Goal: Task Accomplishment & Management: Use online tool/utility

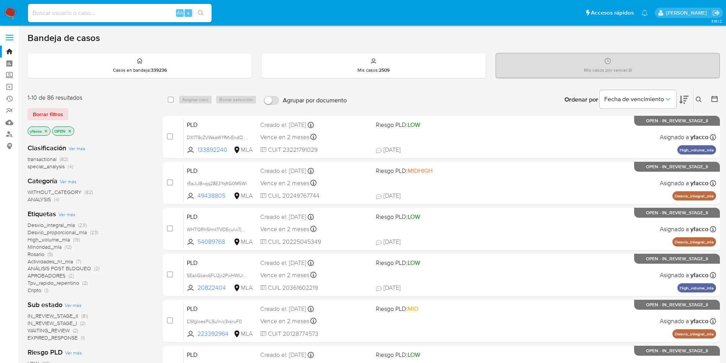
click at [129, 8] on input at bounding box center [120, 13] width 184 height 10
paste input "OI7TzCCJdZqno8UCxDRxHqNq"
type input "OI7TzCCJdZqno8UCxDRxHqNq"
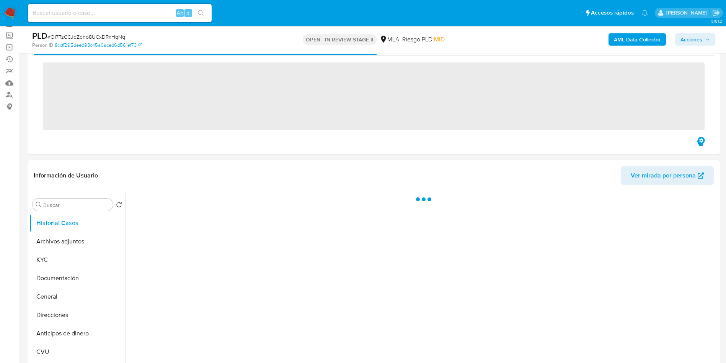
scroll to position [57, 0]
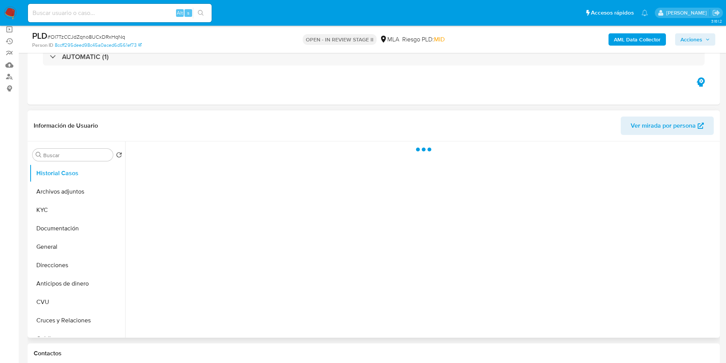
select select "10"
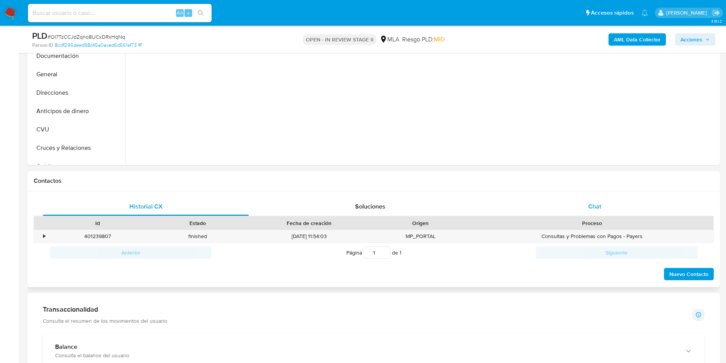
click at [599, 206] on span "Chat" at bounding box center [594, 206] width 13 height 9
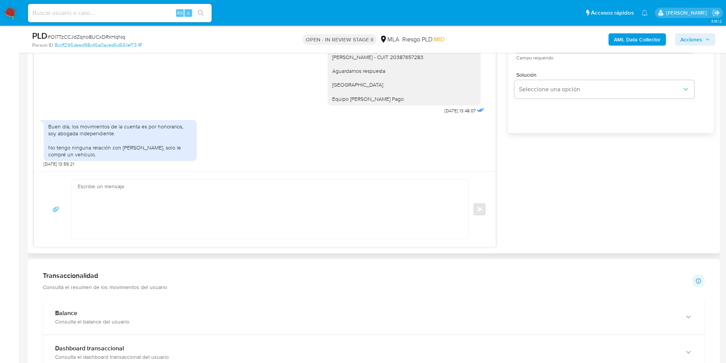
scroll to position [517, 0]
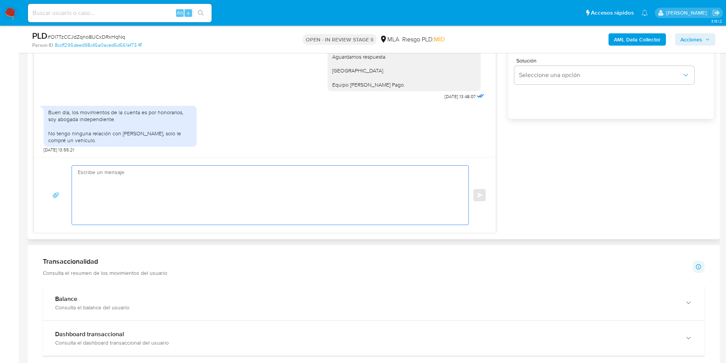
click at [181, 212] on textarea at bounding box center [268, 194] width 381 height 59
paste textarea "Hola Muchas gracias por la respuesta. Nos pondremos en contacto nuevamente en c…"
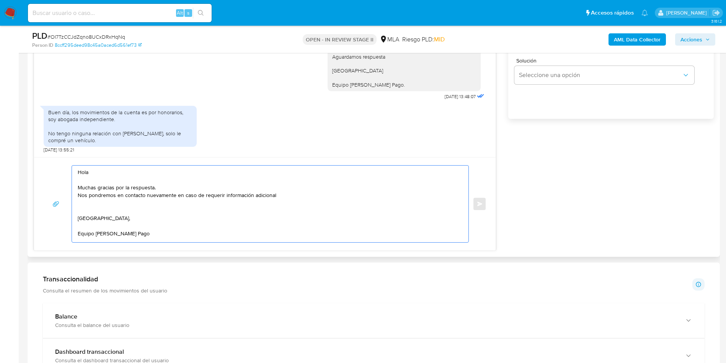
scroll to position [3, 0]
click at [315, 195] on textarea "Hola Muchas gracias por la respuesta. Nos pondremos en contacto nuevamente en c…" at bounding box center [268, 203] width 381 height 77
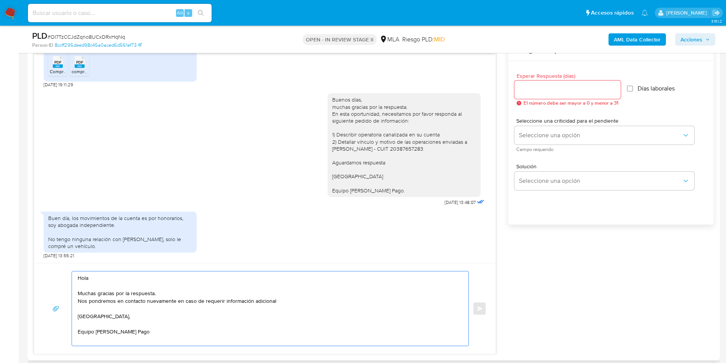
scroll to position [345, 0]
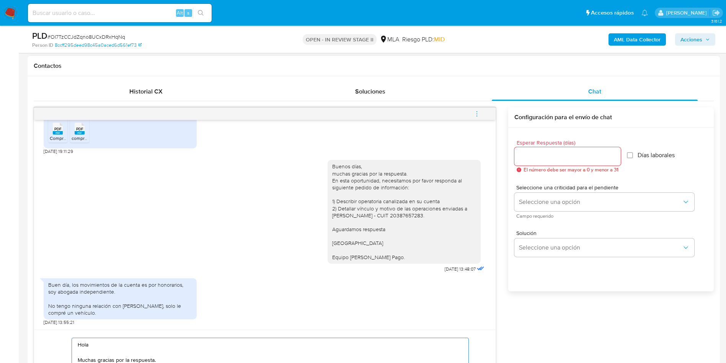
type textarea "Hola Muchas gracias por la respuesta. Nos pondremos en contacto nuevamente en c…"
click at [562, 156] on input "Esperar Respuesta (días)" at bounding box center [568, 156] width 106 height 10
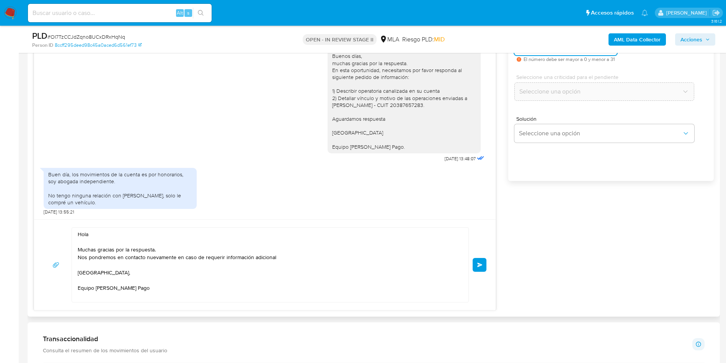
scroll to position [459, 0]
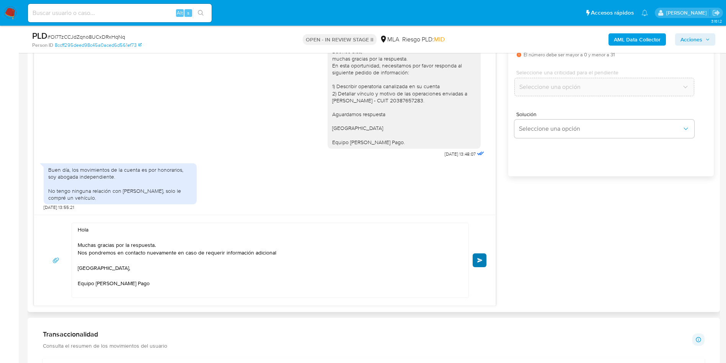
type input "0"
click at [476, 260] on button "Enviar" at bounding box center [480, 260] width 14 height 14
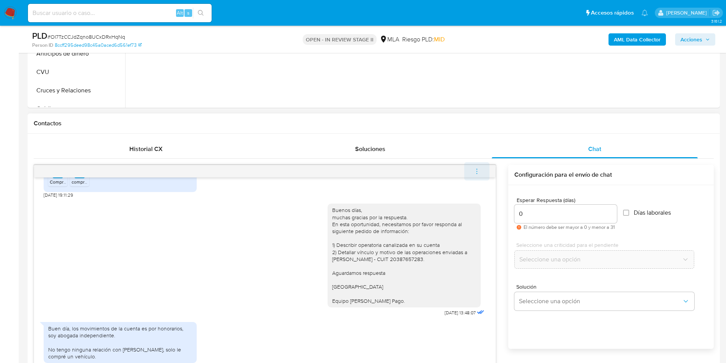
scroll to position [755, 0]
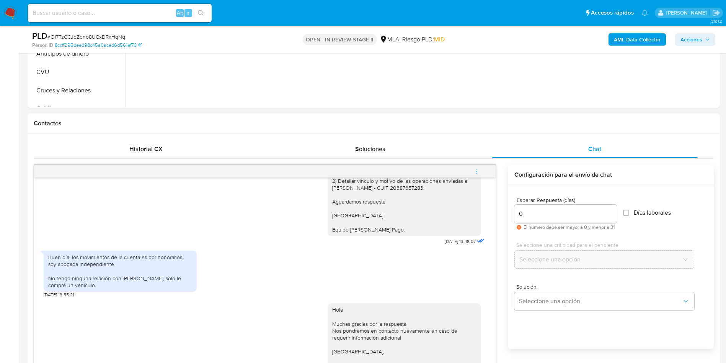
click at [476, 171] on icon "menu-action" at bounding box center [477, 171] width 7 height 7
click at [477, 169] on icon "menu-action" at bounding box center [477, 171] width 7 height 7
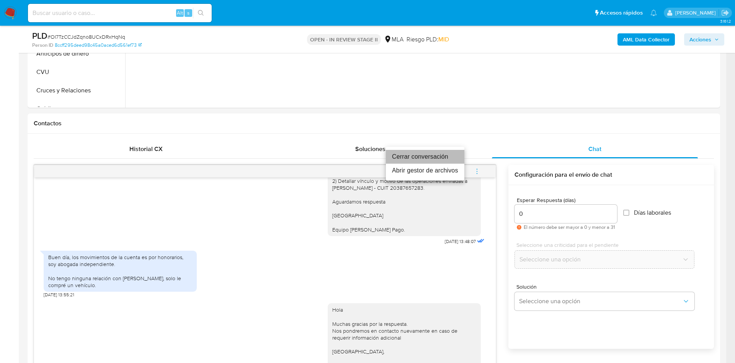
click at [418, 151] on li "Cerrar conversación" at bounding box center [425, 157] width 78 height 14
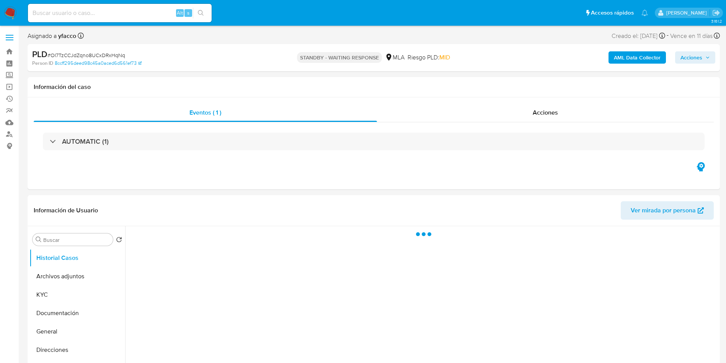
select select "10"
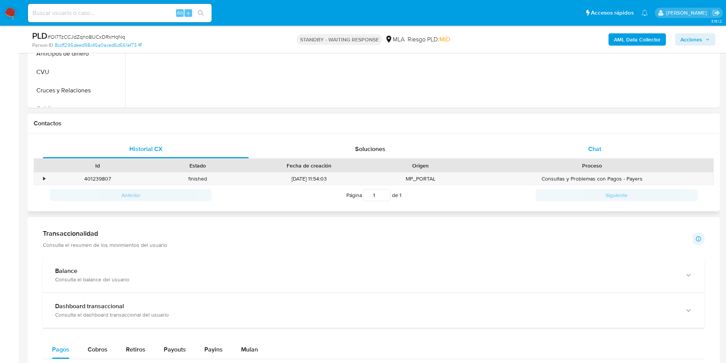
click at [586, 143] on div "Chat" at bounding box center [595, 149] width 206 height 18
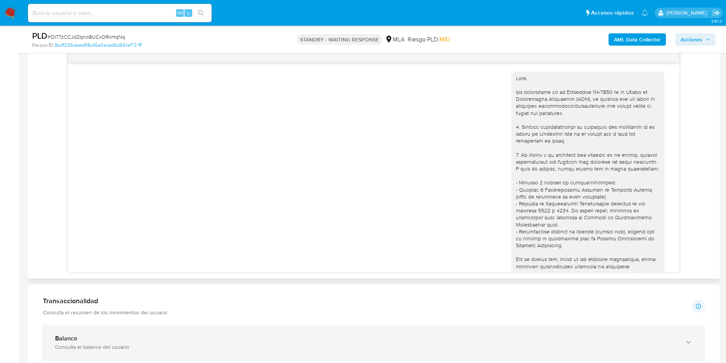
scroll to position [755, 0]
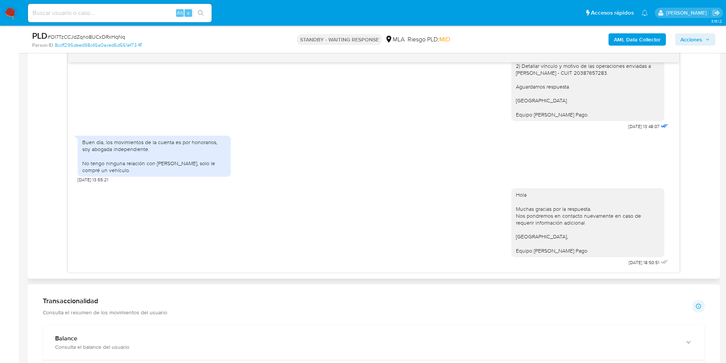
drag, startPoint x: 83, startPoint y: 163, endPoint x: 150, endPoint y: 170, distance: 67.4
click at [150, 170] on div "Buen día, los movimientos de la cuenta es por honorarios, soy abogada independi…" at bounding box center [154, 156] width 144 height 35
drag, startPoint x: 83, startPoint y: 141, endPoint x: 159, endPoint y: 172, distance: 81.2
click at [159, 172] on div "Buen día, los movimientos de la cuenta es por honorarios, soy abogada independi…" at bounding box center [154, 156] width 144 height 35
copy div "Buen día, los movimientos de la cuenta es por honorarios, soy abogada independi…"
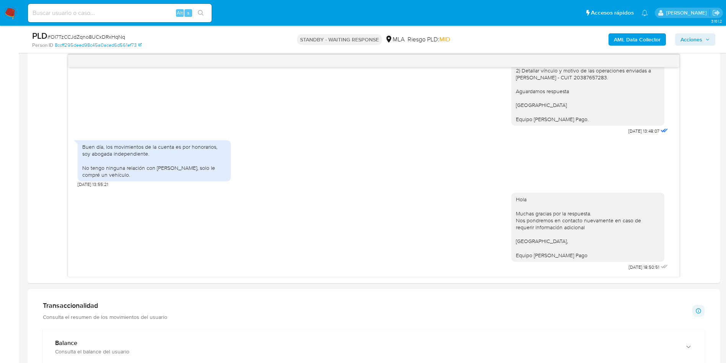
scroll to position [172, 0]
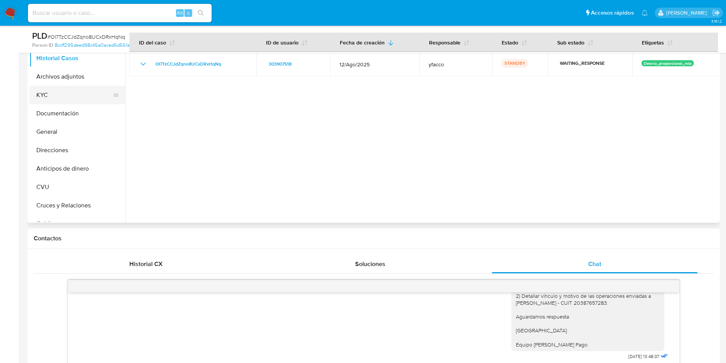
click at [62, 89] on button "KYC" at bounding box center [74, 95] width 90 height 18
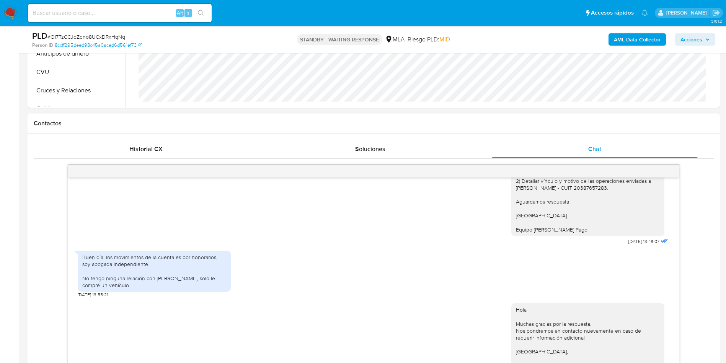
scroll to position [345, 0]
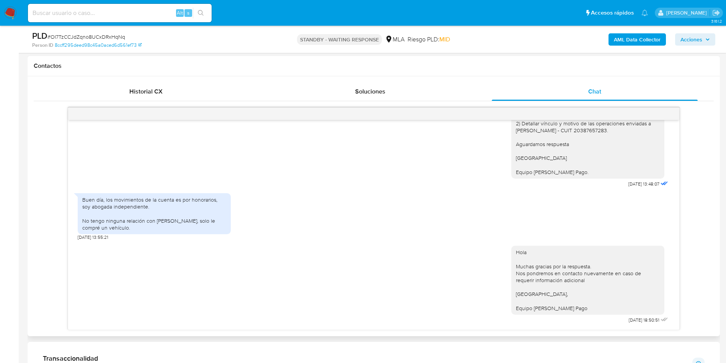
click at [105, 206] on div "Buen día, los movimientos de la cuenta es por honorarios, soy abogada independi…" at bounding box center [154, 213] width 144 height 35
drag, startPoint x: 83, startPoint y: 202, endPoint x: 157, endPoint y: 226, distance: 77.2
click at [157, 226] on div "Buen día, los movimientos de la cuenta es por honorarios, soy abogada independi…" at bounding box center [154, 213] width 144 height 35
copy div "Buen día, los movimientos de la cuenta es por honorarios, soy abogada independi…"
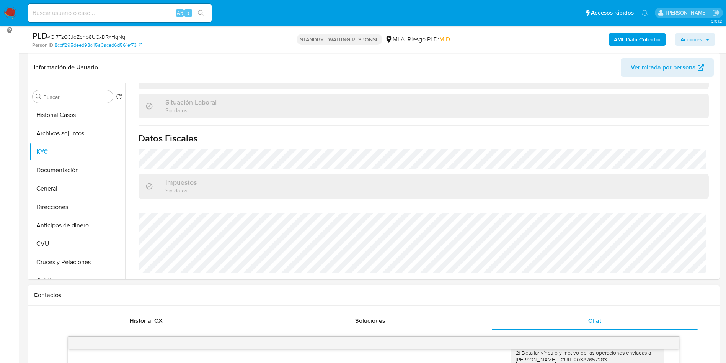
scroll to position [115, 0]
click at [55, 129] on button "Archivos adjuntos" at bounding box center [74, 134] width 90 height 18
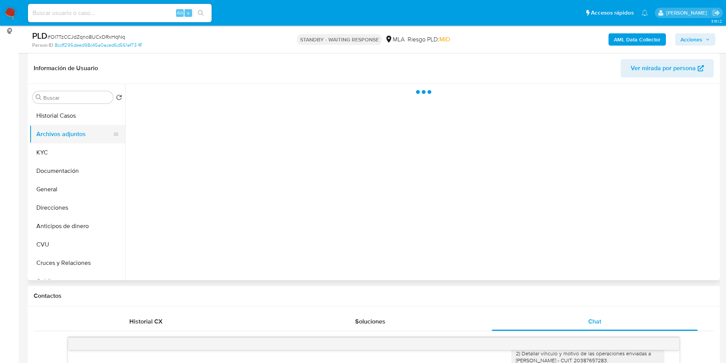
scroll to position [0, 0]
click at [182, 206] on div "No hay datos disponibles" at bounding box center [421, 182] width 593 height 196
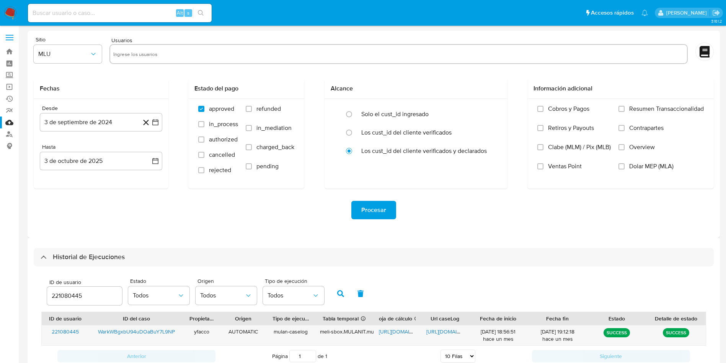
select select "10"
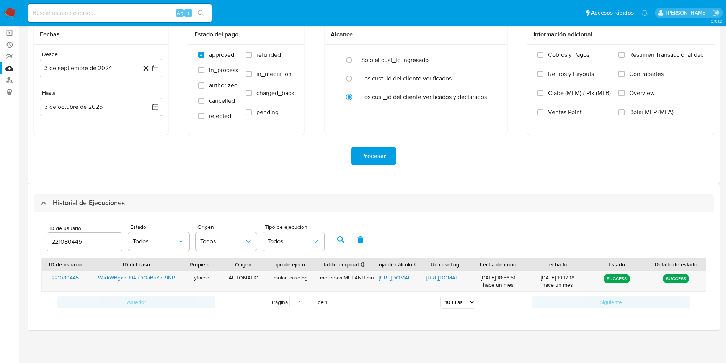
drag, startPoint x: 94, startPoint y: 244, endPoint x: 0, endPoint y: 241, distance: 94.2
click at [1, 241] on section "Bandeja Tablero Screening Búsqueda en Listas Watchlist Herramientas Operaciones…" at bounding box center [363, 154] width 726 height 417
type input "303907518"
click at [339, 239] on icon "button" at bounding box center [340, 239] width 7 height 7
click at [443, 276] on span "https://docs.google.com/document/d/1_dgfMXaC91AetYDwN3S4UCxEh_Con3uAqhY-l-FgAW8…" at bounding box center [453, 277] width 53 height 8
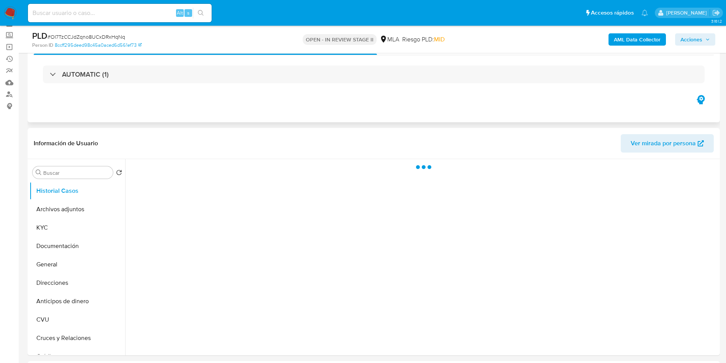
scroll to position [57, 0]
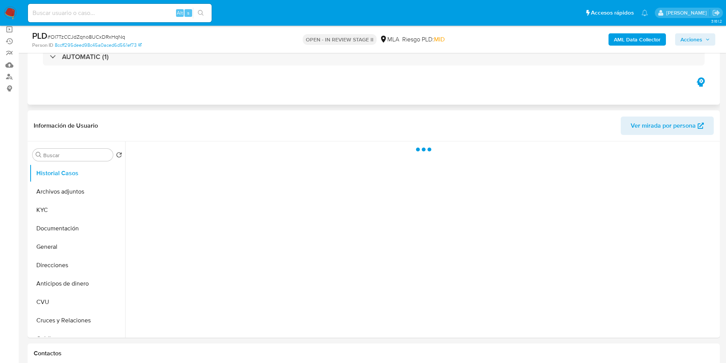
select select "10"
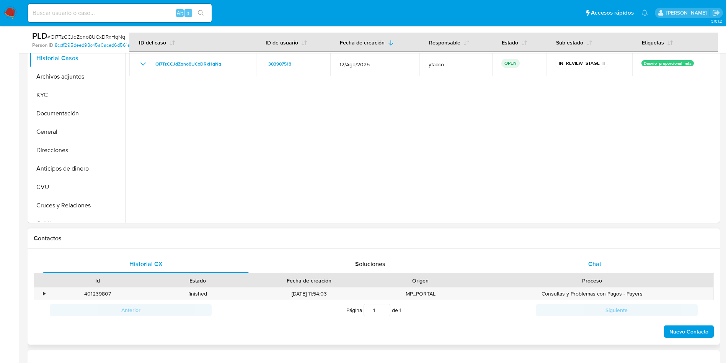
click at [589, 265] on span "Chat" at bounding box center [594, 263] width 13 height 9
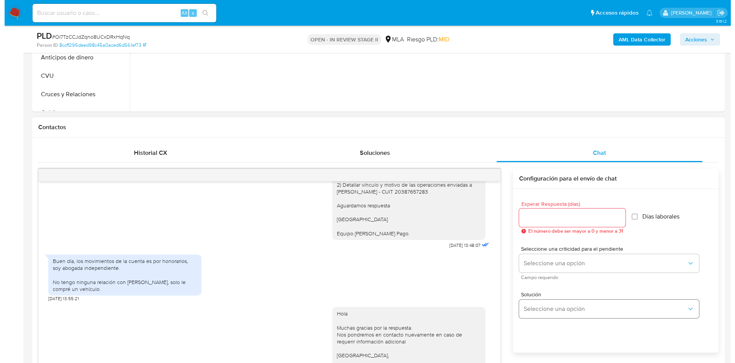
scroll to position [115, 0]
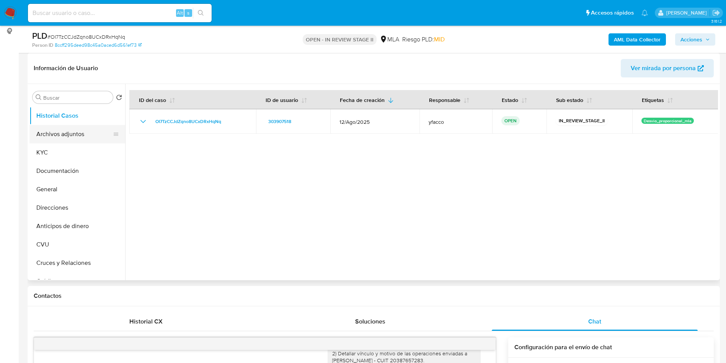
click at [52, 136] on button "Archivos adjuntos" at bounding box center [74, 134] width 90 height 18
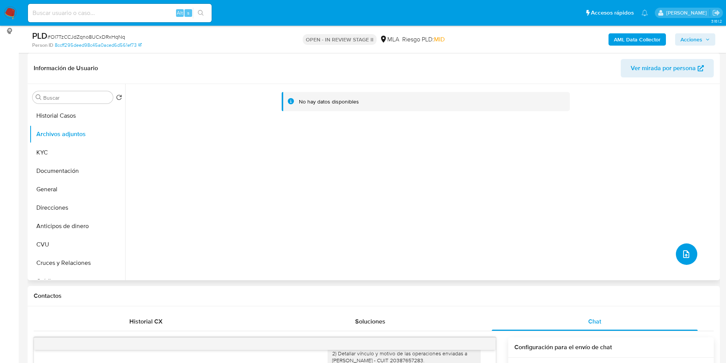
click at [683, 251] on icon "upload-file" at bounding box center [686, 253] width 9 height 9
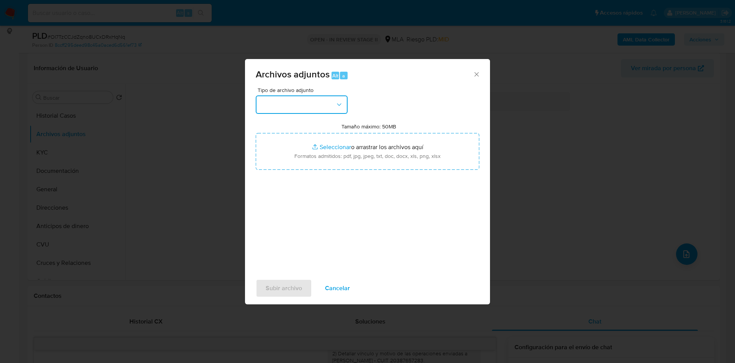
click at [326, 106] on button "button" at bounding box center [302, 104] width 92 height 18
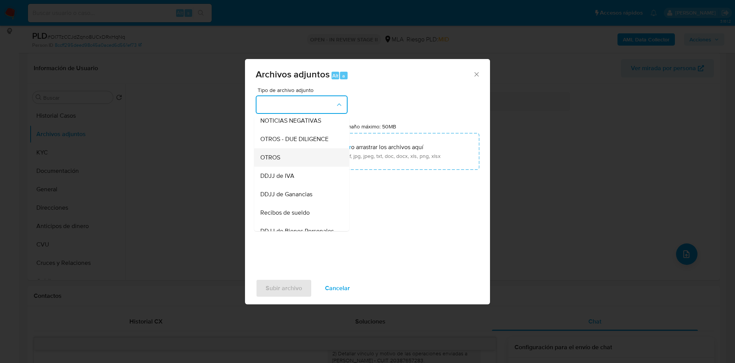
click at [276, 161] on span "OTROS" at bounding box center [270, 158] width 20 height 8
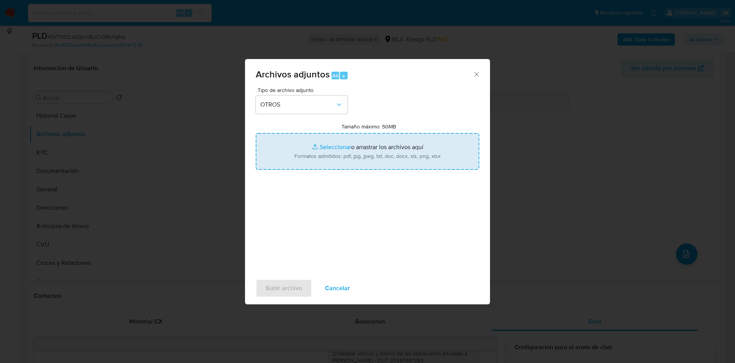
click at [320, 148] on input "Tamaño máximo: 50MB Seleccionar archivos" at bounding box center [368, 151] width 224 height 37
type input "C:\fakepath\Movimientos 303907518.xlsx"
click at [323, 144] on input "Tamaño máximo: 50MB Seleccionar archivos" at bounding box center [368, 151] width 224 height 37
type input "C:\fakepath\Caselog OI7TzCCJdZqno8UCxDRxHqNq_2025_08_18_16_15_03.docx"
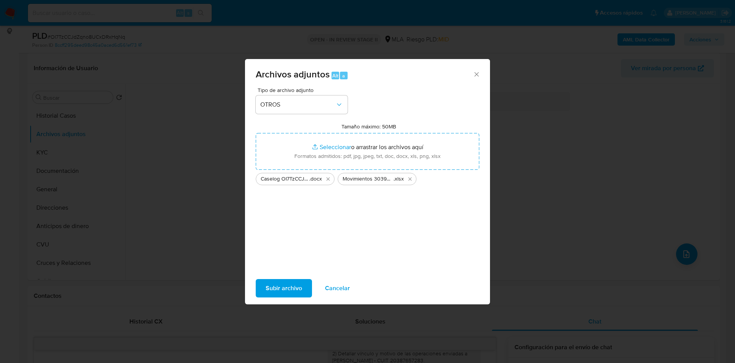
click at [281, 289] on span "Subir archivo" at bounding box center [284, 287] width 36 height 17
click at [276, 288] on span "Subir archivo" at bounding box center [284, 287] width 36 height 17
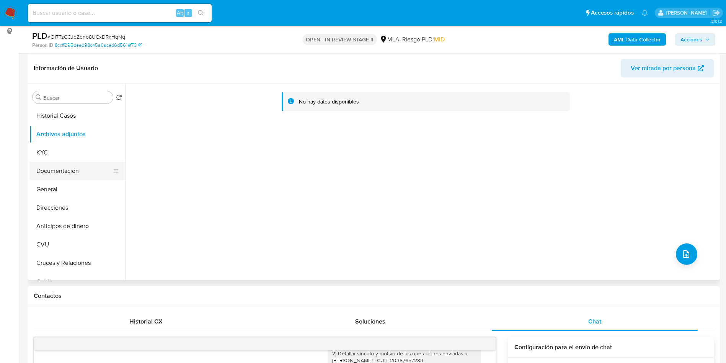
click at [61, 172] on button "Documentación" at bounding box center [74, 171] width 90 height 18
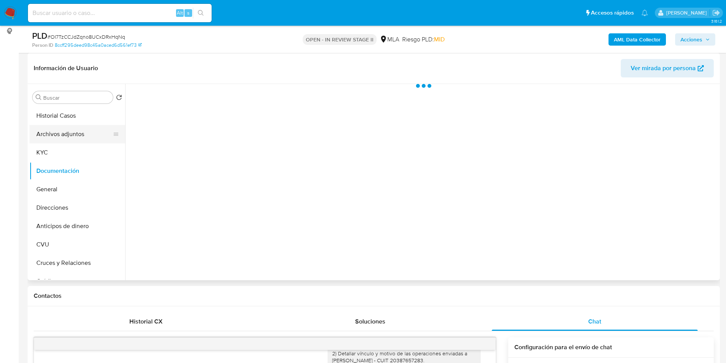
click at [70, 134] on button "Archivos adjuntos" at bounding box center [74, 134] width 90 height 18
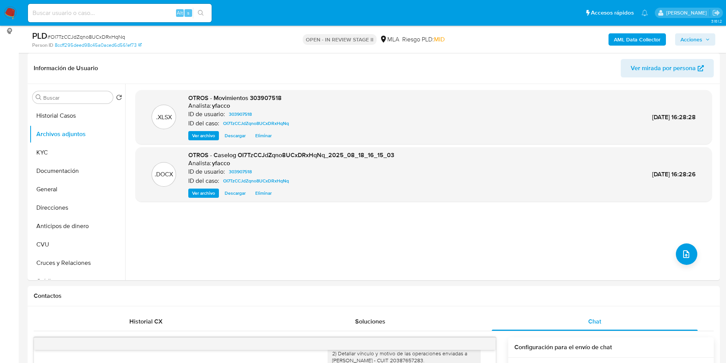
click at [621, 40] on b "AML Data Collector" at bounding box center [637, 39] width 47 height 12
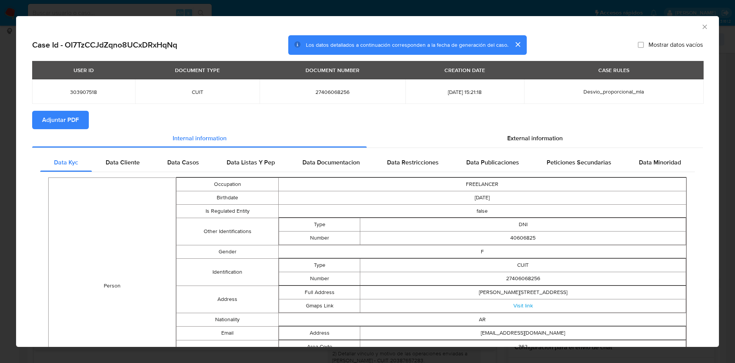
click at [69, 120] on span "Adjuntar PDF" at bounding box center [60, 119] width 37 height 17
click at [150, 121] on section "Adjuntar PDF" at bounding box center [367, 120] width 671 height 18
click at [701, 26] on icon "Cerrar ventana" at bounding box center [705, 27] width 8 height 8
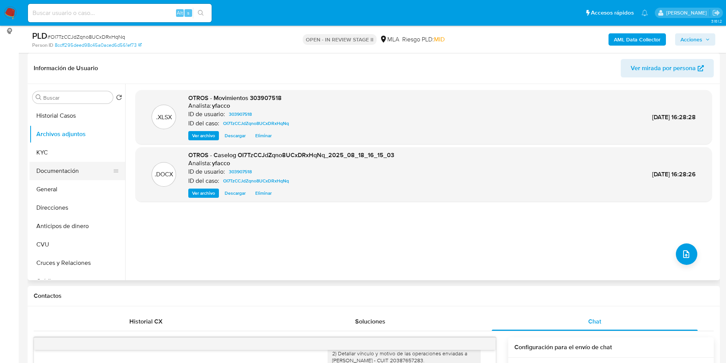
click at [74, 177] on button "Documentación" at bounding box center [74, 171] width 90 height 18
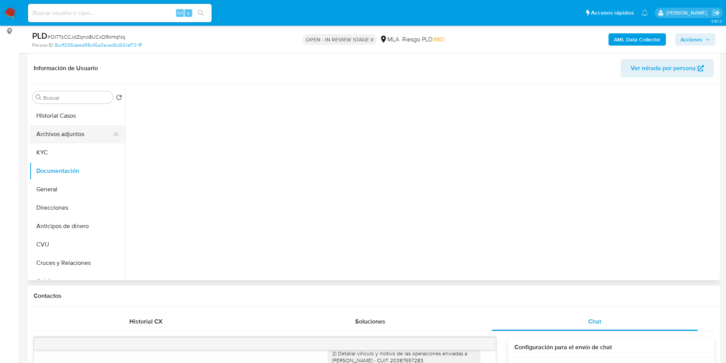
click at [83, 132] on button "Archivos adjuntos" at bounding box center [74, 134] width 90 height 18
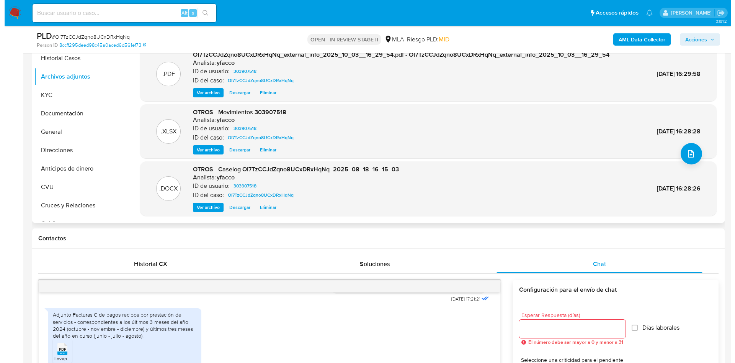
scroll to position [0, 0]
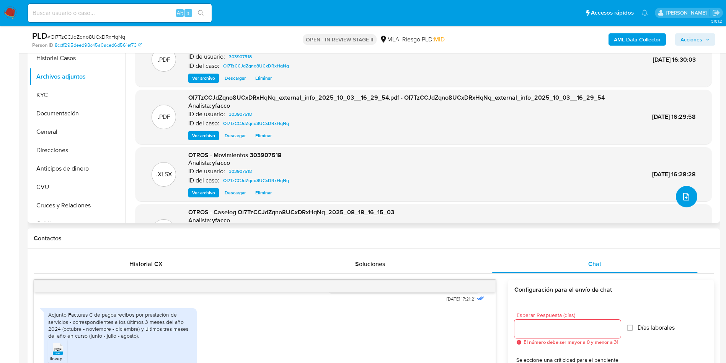
click at [693, 198] on button "upload-file" at bounding box center [686, 196] width 21 height 21
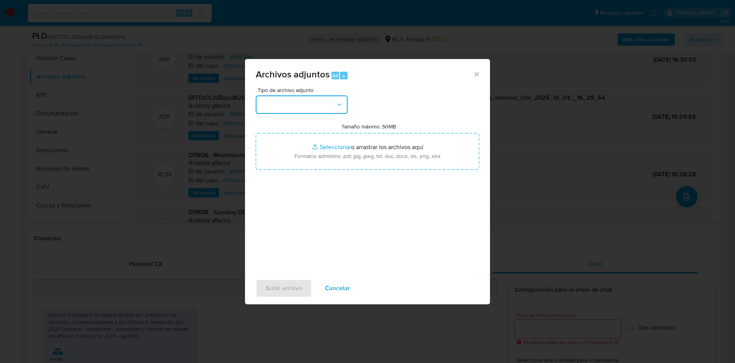
click at [306, 102] on button "button" at bounding box center [302, 104] width 92 height 18
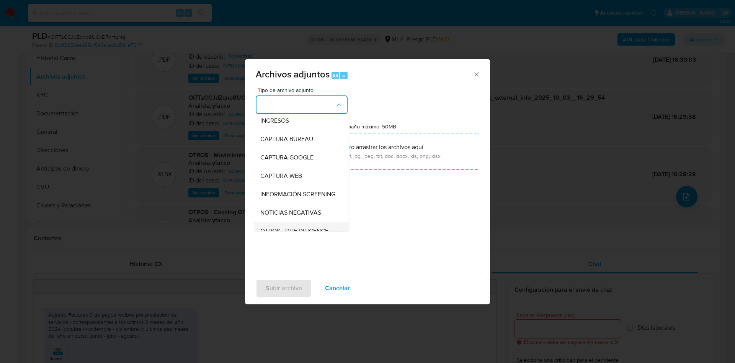
scroll to position [57, 0]
click at [286, 224] on div "OTROS" at bounding box center [299, 215] width 78 height 18
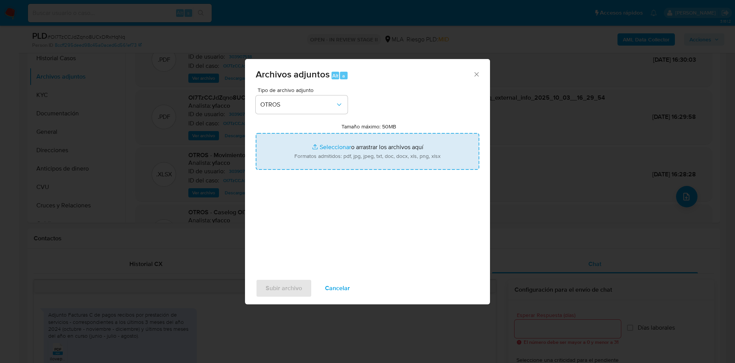
click at [327, 143] on input "Tamaño máximo: 50MB Seleccionar archivos" at bounding box center [368, 151] width 224 height 37
type input "C:\fakepath\Andrea Ailen Pierdominici.pdf"
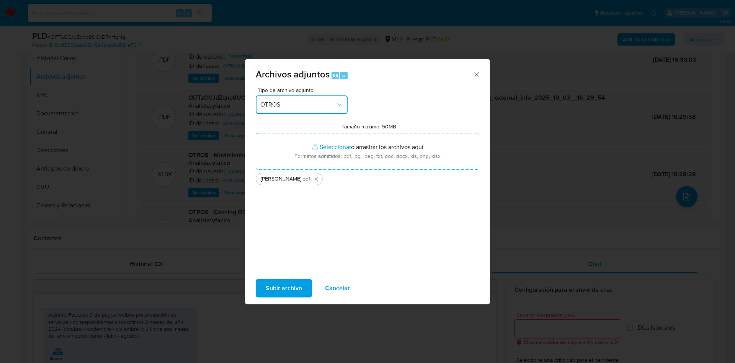
click at [302, 106] on span "OTROS" at bounding box center [297, 105] width 75 height 8
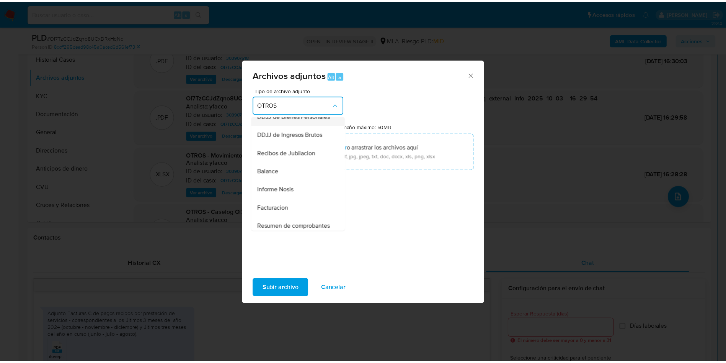
scroll to position [279, 0]
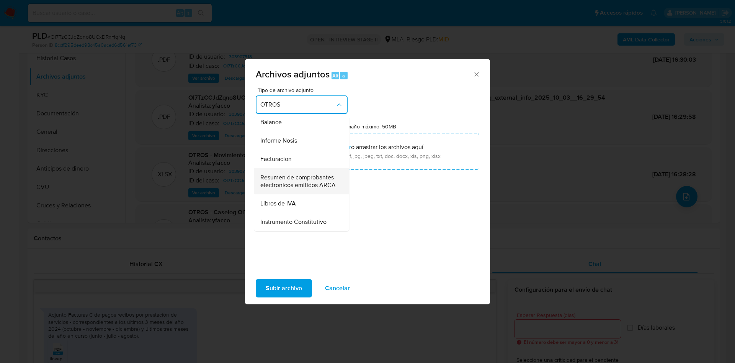
click at [296, 189] on span "Resumen de comprobantes electronicos emitidos ARCA" at bounding box center [299, 180] width 78 height 15
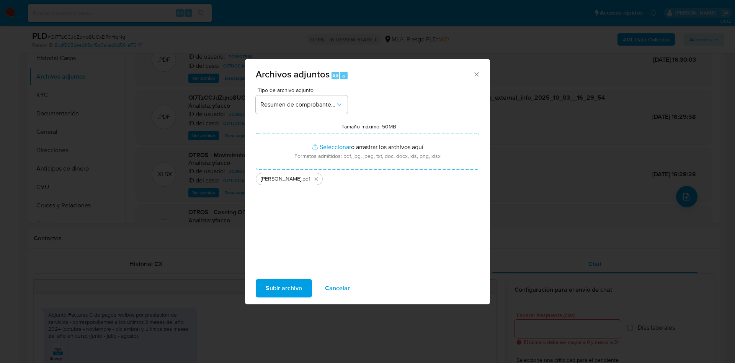
click at [284, 290] on span "Subir archivo" at bounding box center [284, 287] width 36 height 17
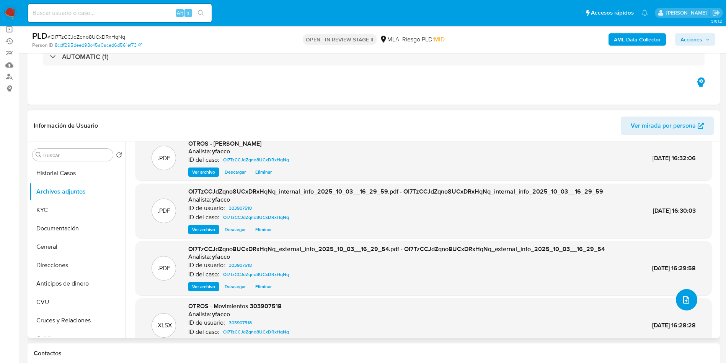
scroll to position [0, 0]
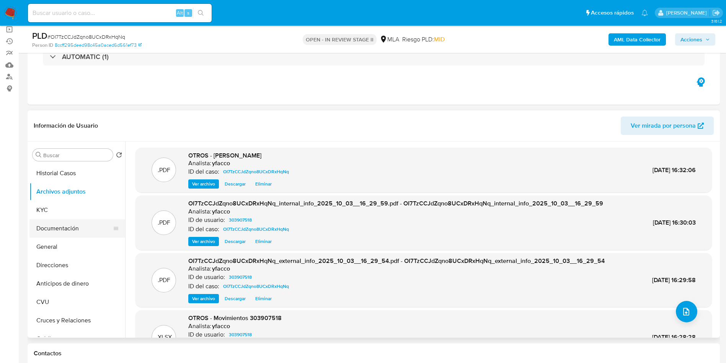
click at [77, 237] on button "General" at bounding box center [77, 246] width 96 height 18
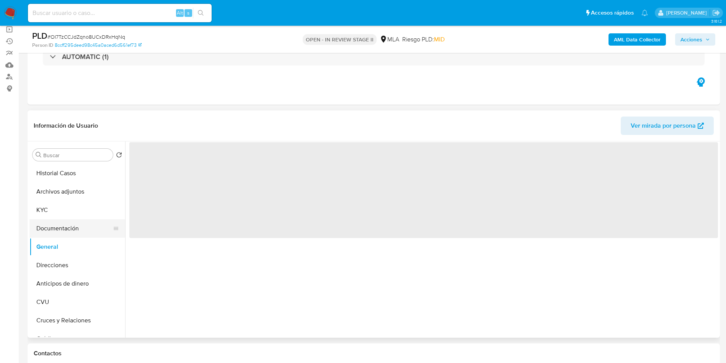
click at [70, 222] on button "Documentación" at bounding box center [74, 228] width 90 height 18
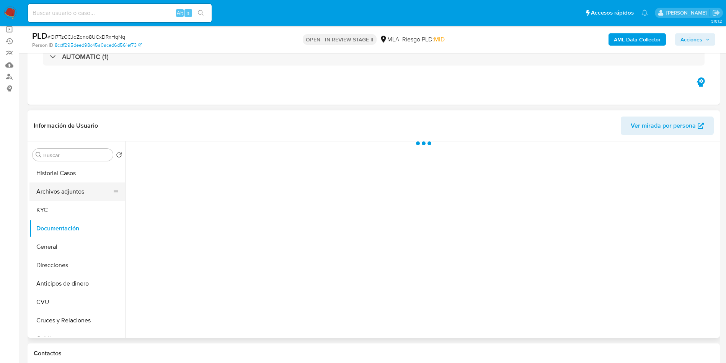
click at [74, 190] on button "Archivos adjuntos" at bounding box center [74, 191] width 90 height 18
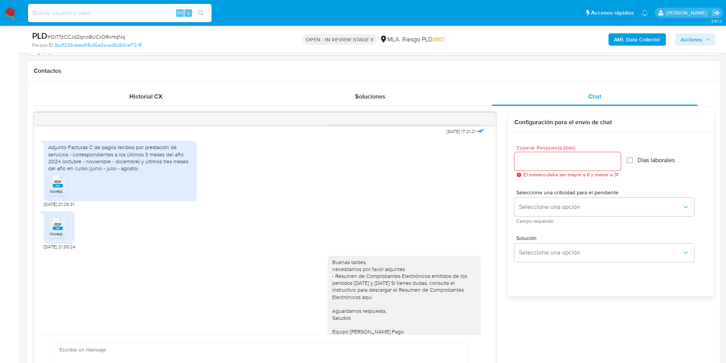
scroll to position [402, 0]
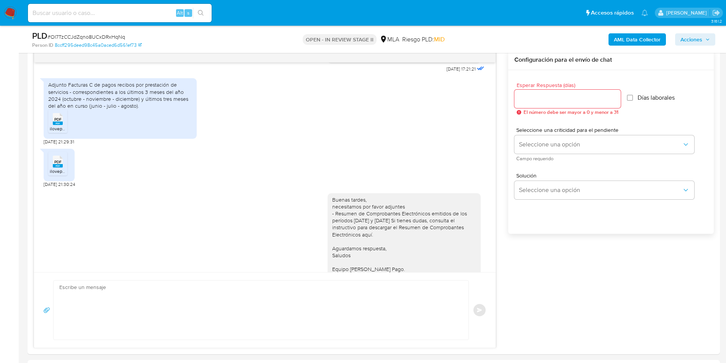
click at [694, 37] on span "Acciones" at bounding box center [692, 39] width 22 height 12
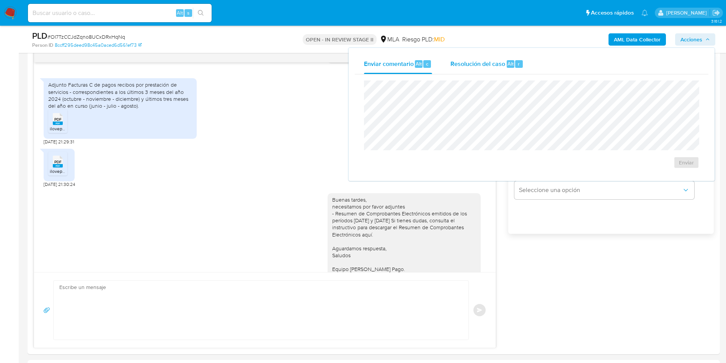
click at [494, 59] on span "Resolución del caso" at bounding box center [478, 63] width 55 height 9
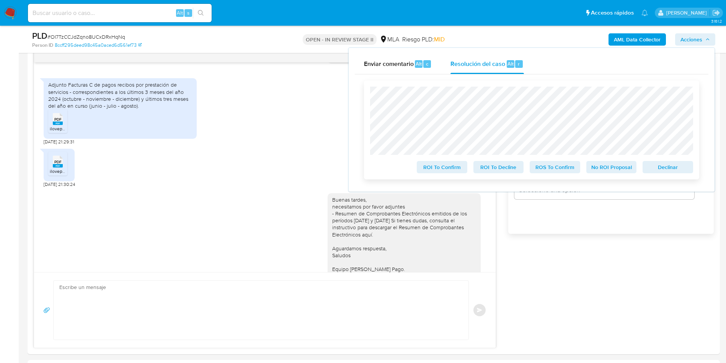
click at [610, 172] on span "No ROI Proposal" at bounding box center [612, 167] width 40 height 11
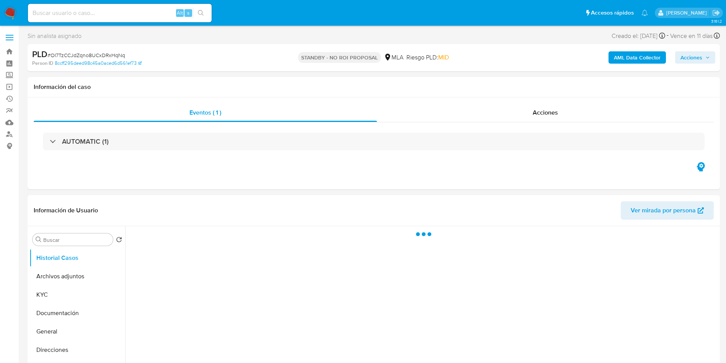
select select "10"
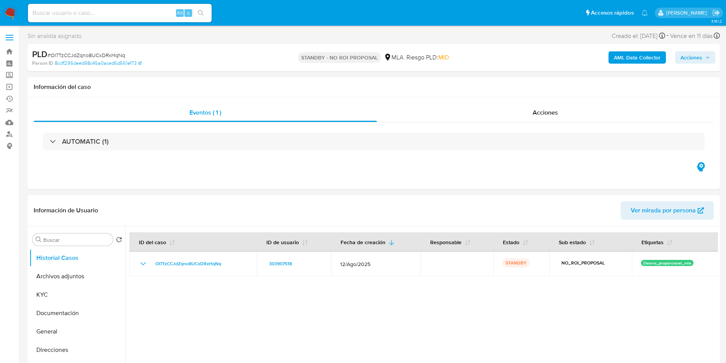
click at [134, 15] on input at bounding box center [120, 13] width 184 height 10
paste input "73686969"
type input "73686969"
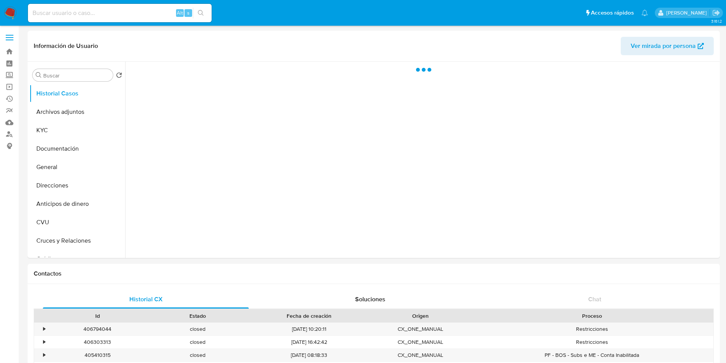
select select "10"
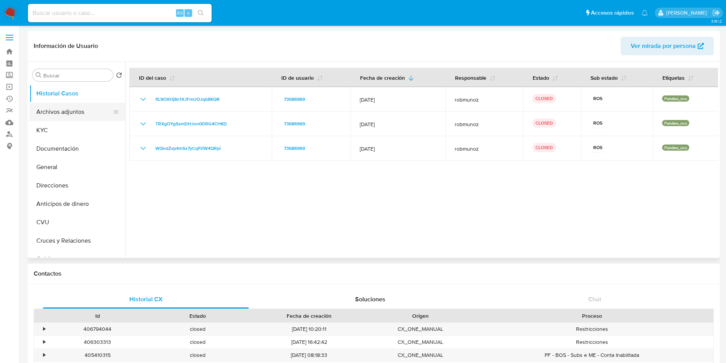
click at [85, 113] on button "Archivos adjuntos" at bounding box center [74, 112] width 90 height 18
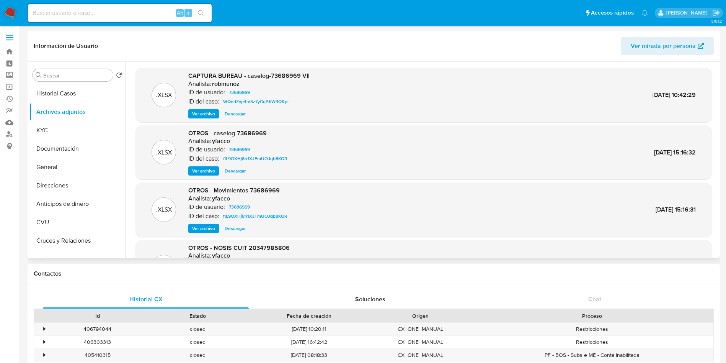
click at [198, 113] on span "Ver archivo" at bounding box center [203, 114] width 23 height 8
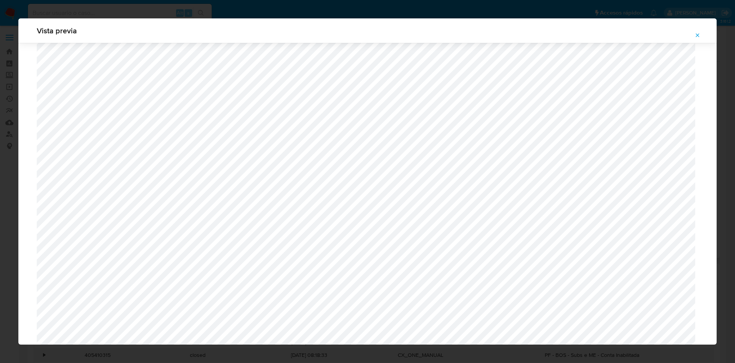
scroll to position [214, 0]
click at [698, 34] on icon "Attachment preview" at bounding box center [698, 35] width 6 height 6
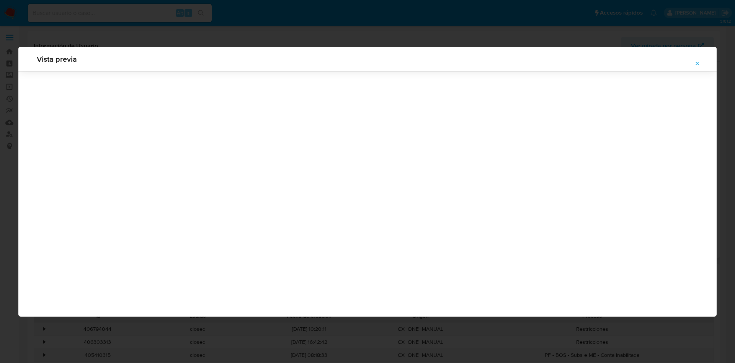
scroll to position [0, 0]
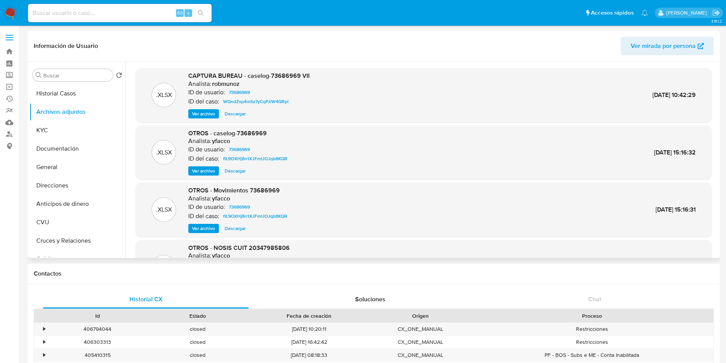
click at [143, 14] on input at bounding box center [120, 13] width 184 height 10
paste input "201139691"
type input "201139691"
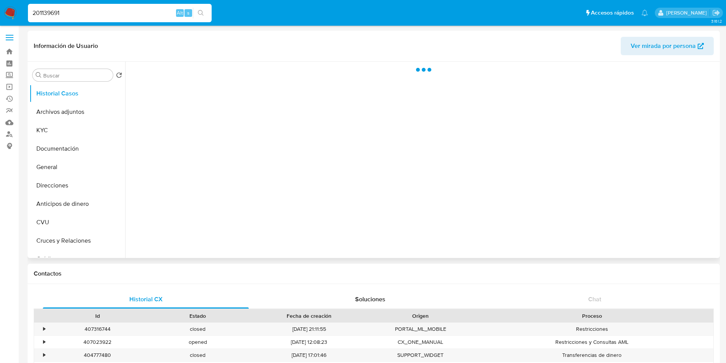
select select "10"
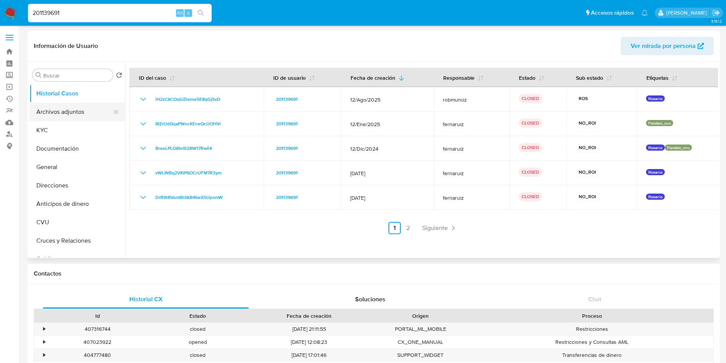
click at [82, 111] on button "Archivos adjuntos" at bounding box center [74, 112] width 90 height 18
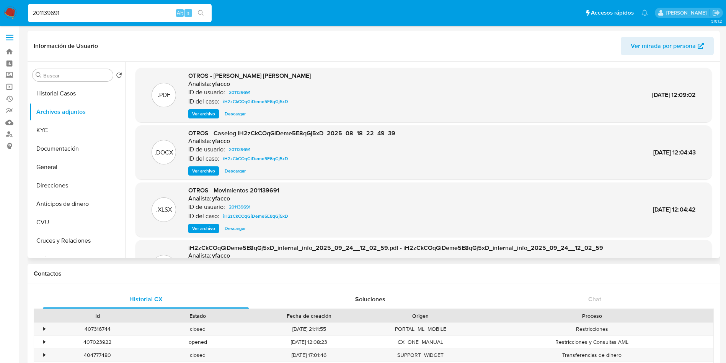
click at [198, 167] on span "Ver archivo" at bounding box center [203, 171] width 23 height 8
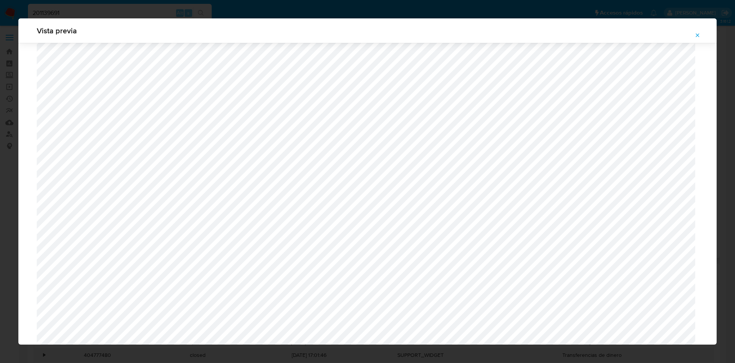
scroll to position [731, 0]
click at [696, 38] on span "Attachment preview" at bounding box center [698, 35] width 6 height 11
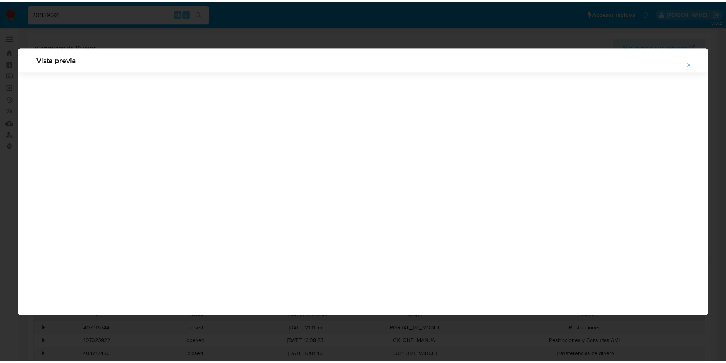
scroll to position [0, 0]
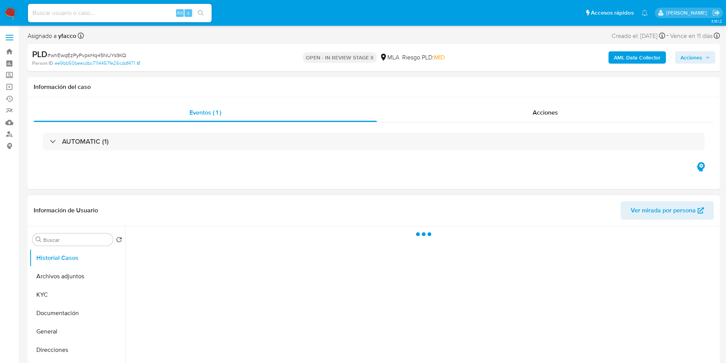
select select "10"
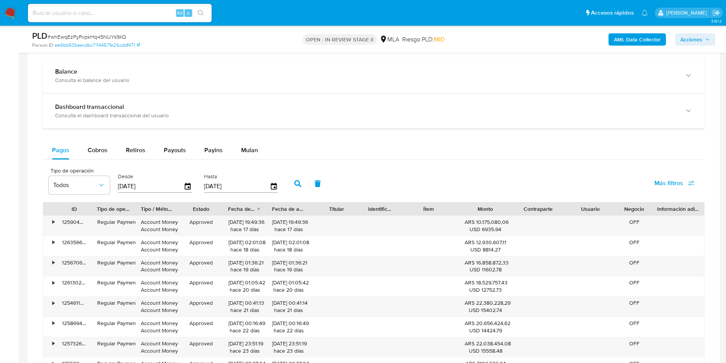
scroll to position [574, 0]
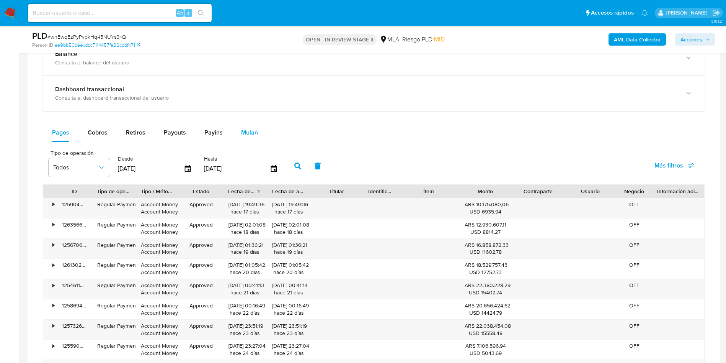
click at [246, 131] on span "Mulan" at bounding box center [249, 132] width 17 height 9
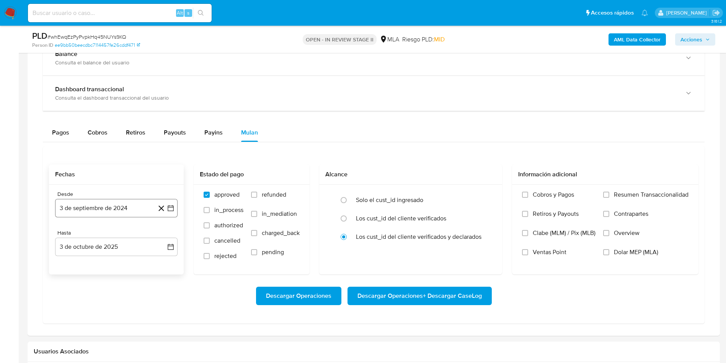
click at [116, 203] on button "3 de septiembre de 2024" at bounding box center [116, 208] width 123 height 18
click at [114, 232] on span "septiembre 2024" at bounding box center [112, 236] width 47 height 8
click at [159, 235] on icon "Año siguiente" at bounding box center [162, 235] width 9 height 9
click at [82, 308] on span "jul" at bounding box center [82, 306] width 17 height 6
click at [87, 266] on button "1" at bounding box center [86, 264] width 12 height 12
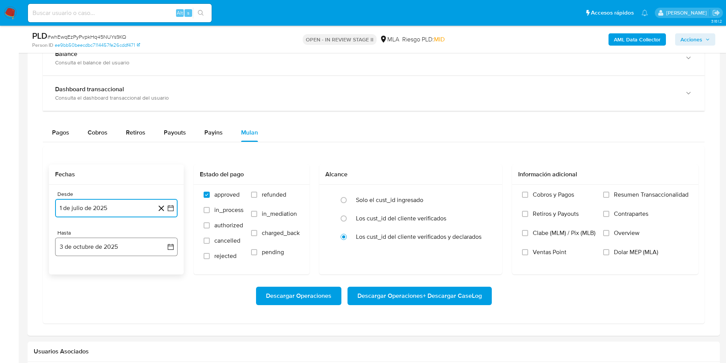
click at [104, 249] on button "3 de octubre de 2025" at bounding box center [116, 246] width 123 height 18
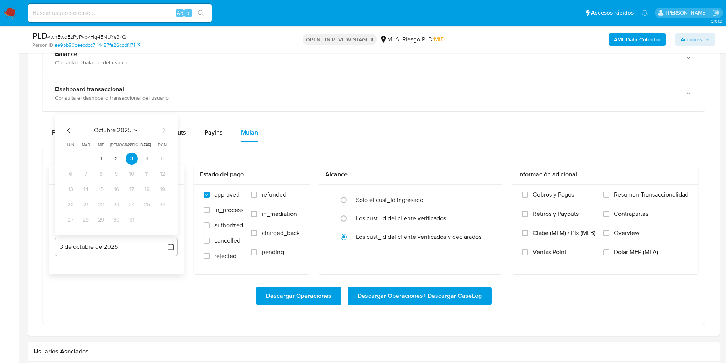
click at [67, 130] on icon "Mes anterior" at bounding box center [68, 130] width 9 height 9
click at [157, 223] on button "31" at bounding box center [162, 220] width 12 height 12
click at [268, 196] on span "refunded" at bounding box center [274, 195] width 25 height 8
click at [257, 196] on input "refunded" at bounding box center [254, 194] width 6 height 6
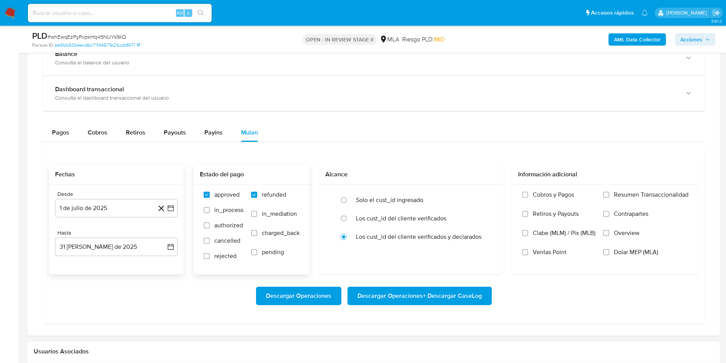
checkbox input "true"
click at [616, 253] on span "Dolar MEP (MLA)" at bounding box center [636, 252] width 44 height 8
click at [610, 253] on input "Dolar MEP (MLA)" at bounding box center [606, 252] width 6 height 6
click at [416, 297] on span "Descargar Operaciones + Descargar CaseLog" at bounding box center [420, 295] width 124 height 17
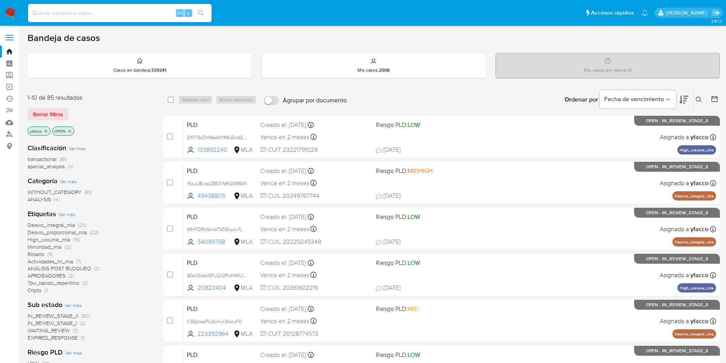
click at [123, 12] on input at bounding box center [120, 13] width 184 height 10
paste input "CUn01hlQTaQj7nLjMkG9vj1o"
type input "CUn01hlQTaQj7nLjMkG9vj1o"
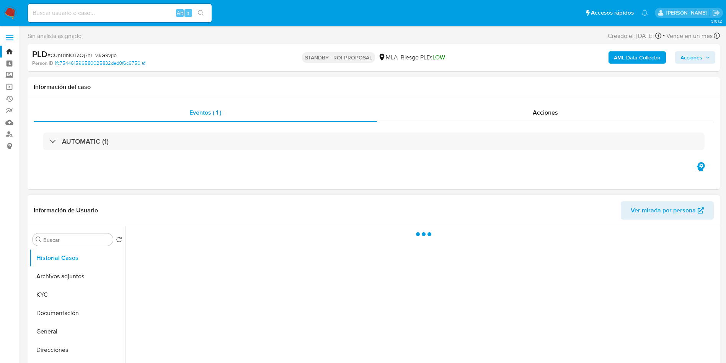
select select "10"
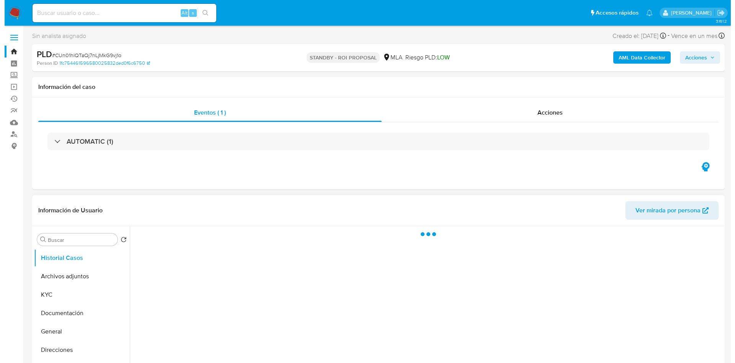
scroll to position [57, 0]
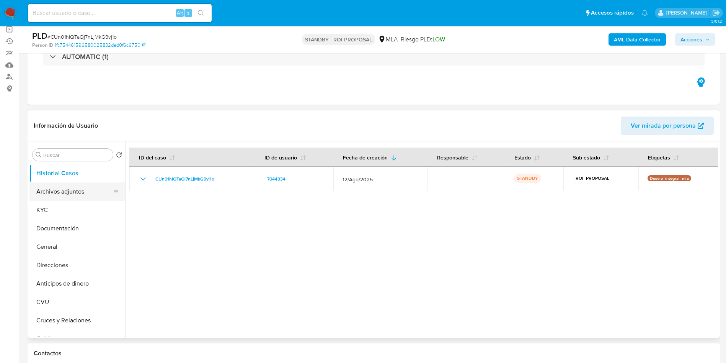
click at [70, 190] on button "Archivos adjuntos" at bounding box center [74, 191] width 90 height 18
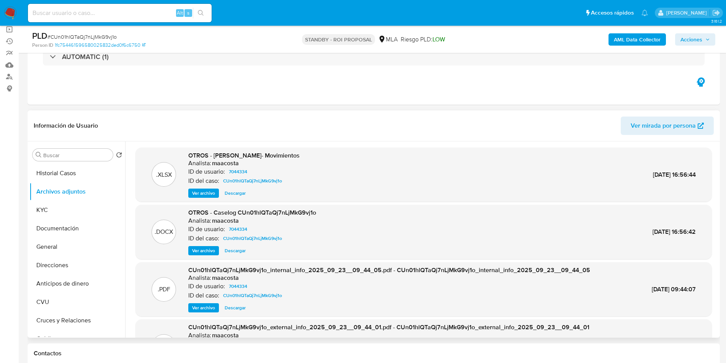
click at [198, 251] on span "Ver archivo" at bounding box center [203, 251] width 23 height 8
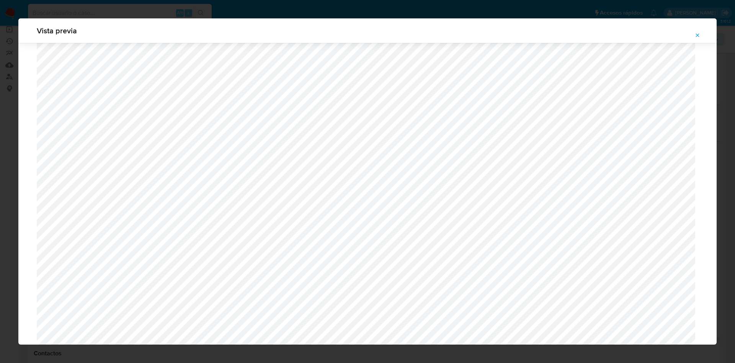
scroll to position [616, 0]
click at [699, 31] on span "Attachment preview" at bounding box center [698, 35] width 6 height 11
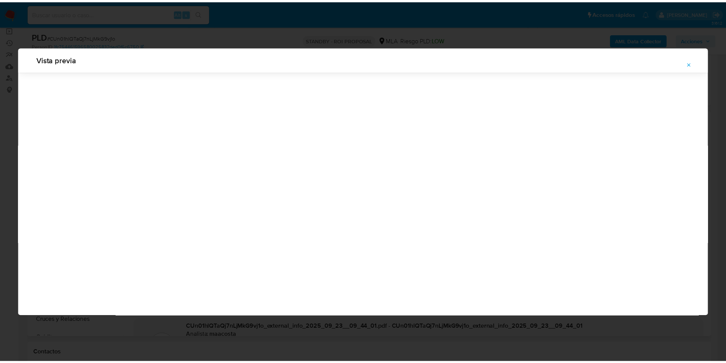
scroll to position [0, 0]
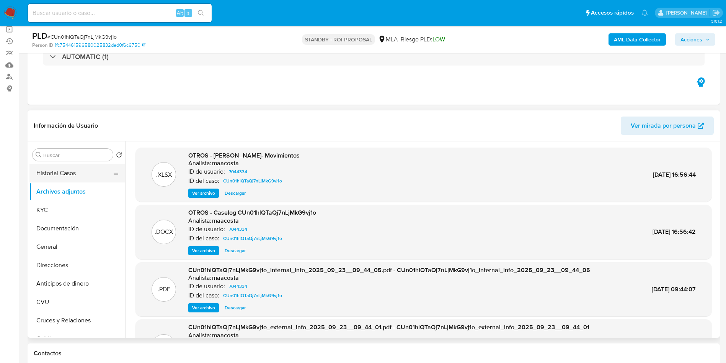
click at [47, 173] on button "Historial Casos" at bounding box center [74, 173] width 90 height 18
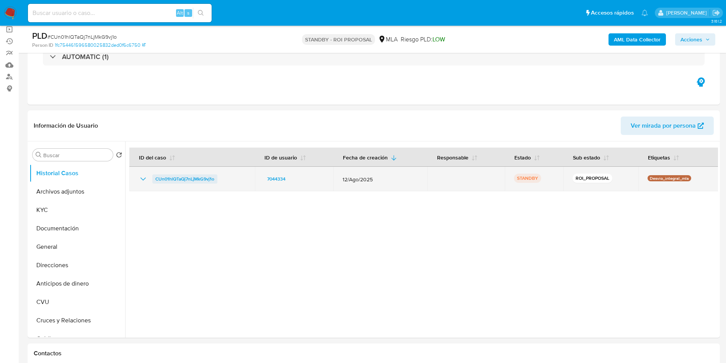
drag, startPoint x: 149, startPoint y: 178, endPoint x: 217, endPoint y: 176, distance: 68.2
click at [217, 176] on div "CUn01hlQTaQj7nLjMkG9vj1o" at bounding box center [192, 178] width 107 height 9
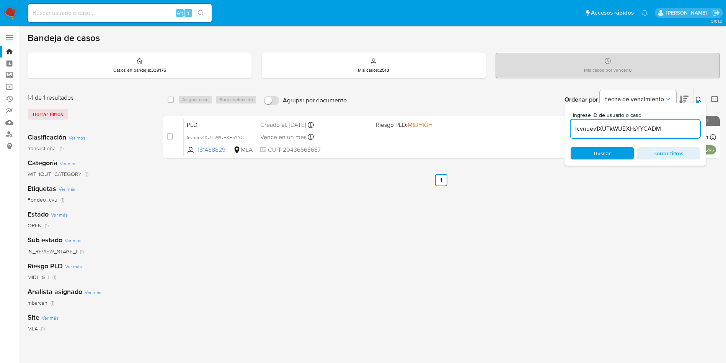
click at [666, 134] on div "Icvnuev1XUTkWUEXHsYYCADM" at bounding box center [635, 128] width 129 height 18
click at [668, 128] on input "Icvnuev1XUTkWUEXHsYYCADM" at bounding box center [635, 129] width 129 height 10
paste input "CUn01hlQTaQj7nLjMkG9vj1o"
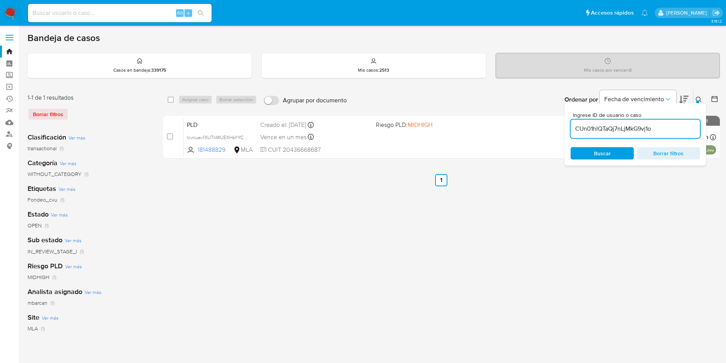
type input "CUn01hlQTaQj7nLjMkG9vj1o"
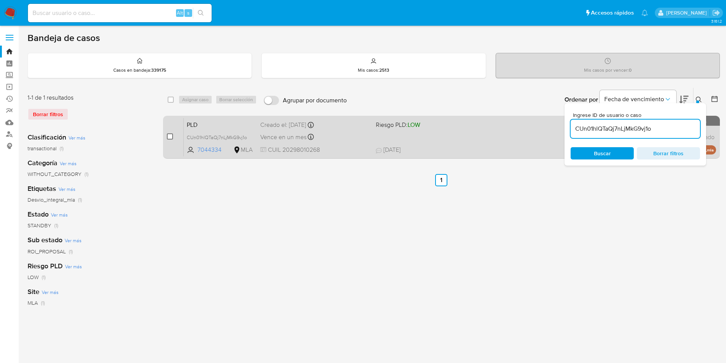
click at [167, 134] on input "checkbox" at bounding box center [170, 136] width 6 height 6
checkbox input "true"
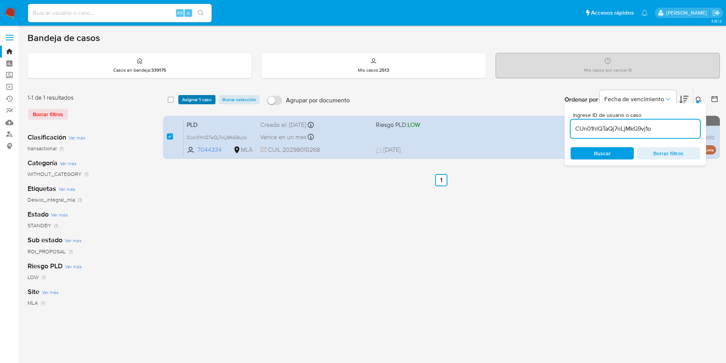
click at [203, 103] on span "Asignar 1 caso" at bounding box center [196, 100] width 29 height 8
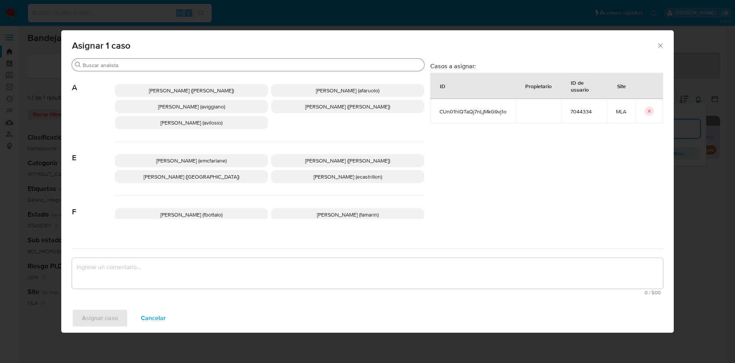
click at [117, 65] on input "Buscar" at bounding box center [252, 65] width 338 height 7
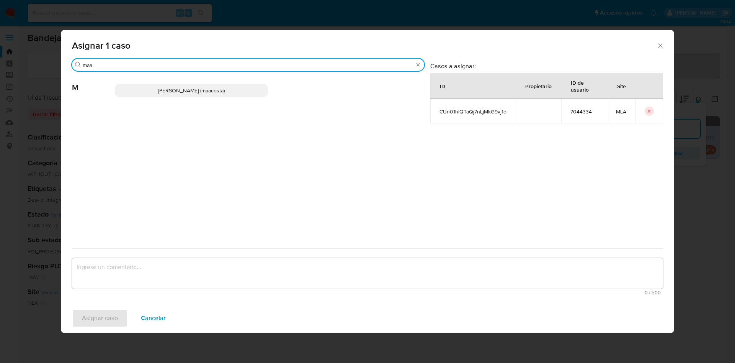
type input "maa"
click at [142, 92] on p "[PERSON_NAME] (maacosta)" at bounding box center [191, 90] width 153 height 13
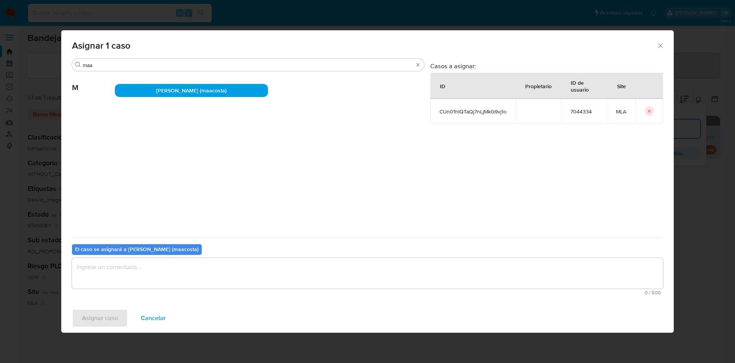
click at [134, 279] on textarea "assign-modal" at bounding box center [367, 273] width 591 height 31
click at [111, 316] on span "Asignar caso" at bounding box center [100, 317] width 36 height 17
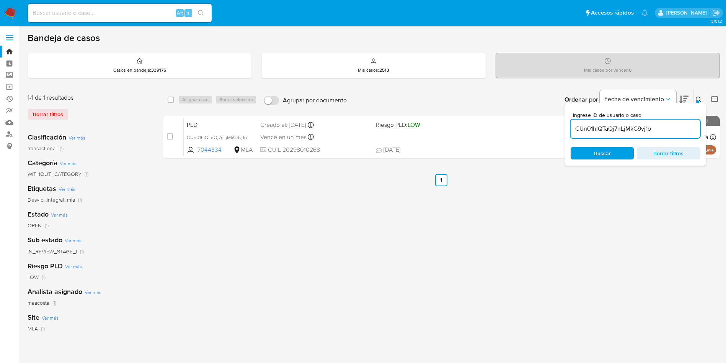
click at [664, 130] on input "CUn01hlQTaQj7nLjMkG9vj1o" at bounding box center [635, 129] width 129 height 10
paste input "CUn01hlQTaQj7nLjMkG9vj1o"
type input "CUn01hlQTaQj7nLjMkG9vj1o"
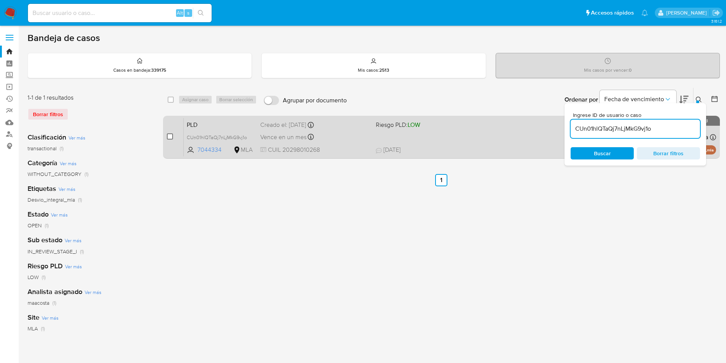
click at [168, 134] on input "checkbox" at bounding box center [170, 136] width 6 height 6
checkbox input "true"
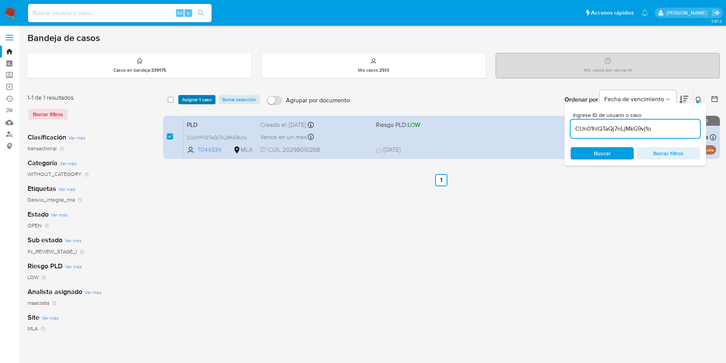
click at [187, 99] on span "Asignar 1 caso" at bounding box center [196, 100] width 29 height 8
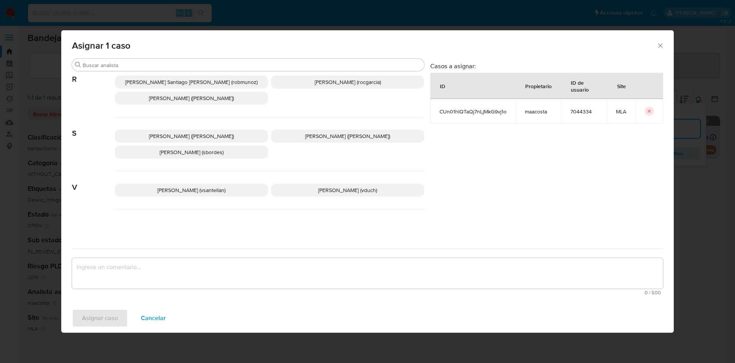
scroll to position [624, 0]
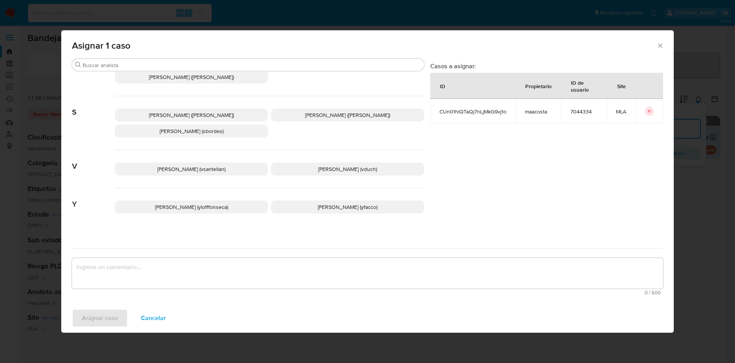
click at [321, 203] on span "Yesica Paola Facco (yfacco)" at bounding box center [348, 207] width 60 height 8
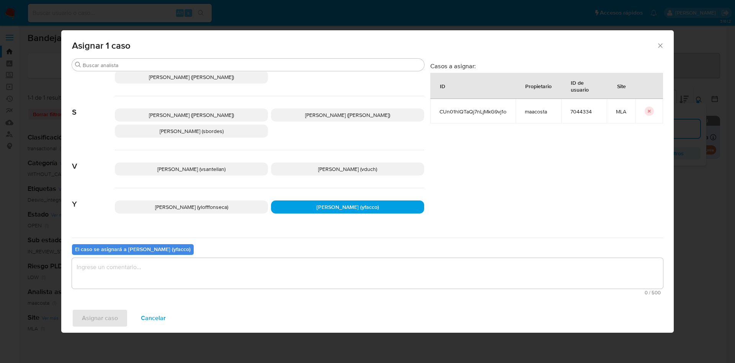
click at [260, 260] on textarea "assign-modal" at bounding box center [367, 273] width 591 height 31
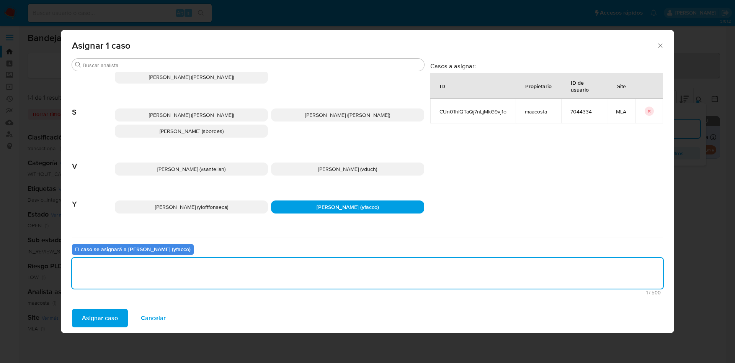
click at [110, 310] on span "Asignar caso" at bounding box center [100, 317] width 36 height 17
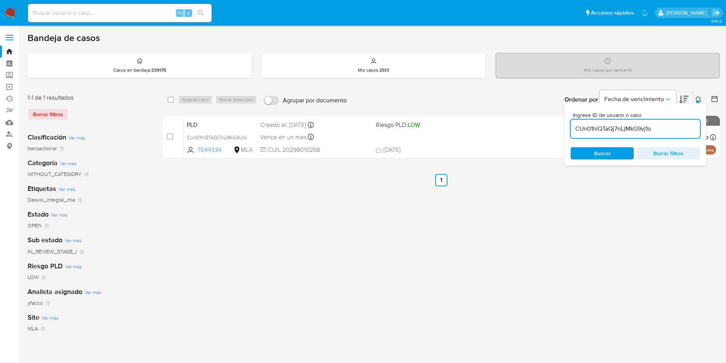
click at [665, 131] on input "CUn01hlQTaQj7nLjMkG9vj1o" at bounding box center [635, 129] width 129 height 10
paste input "CUn01hlQTaQj7nLjMkG9vj1o"
type input "CUn01hlQTaQj7nLjMkG9vj1o"
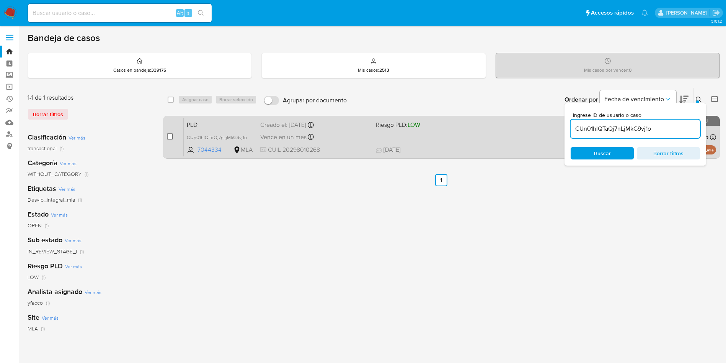
click at [169, 138] on input "checkbox" at bounding box center [170, 136] width 6 height 6
checkbox input "true"
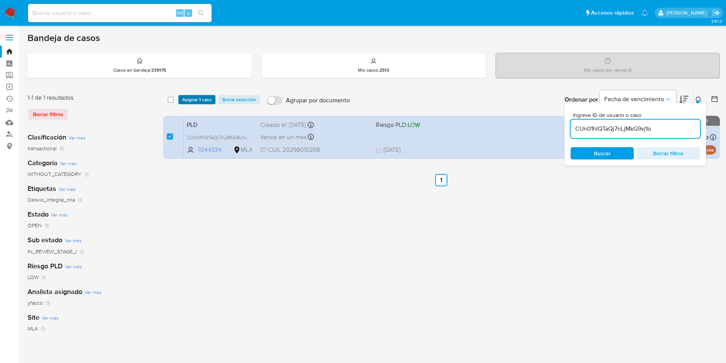
click at [193, 98] on span "Asignar 1 caso" at bounding box center [196, 100] width 29 height 8
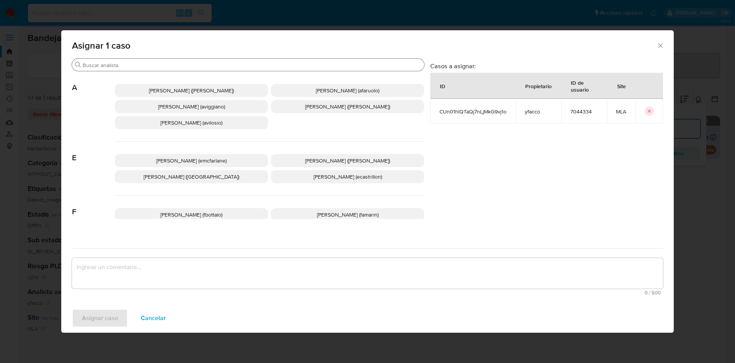
click at [144, 66] on input "Buscar" at bounding box center [252, 65] width 338 height 7
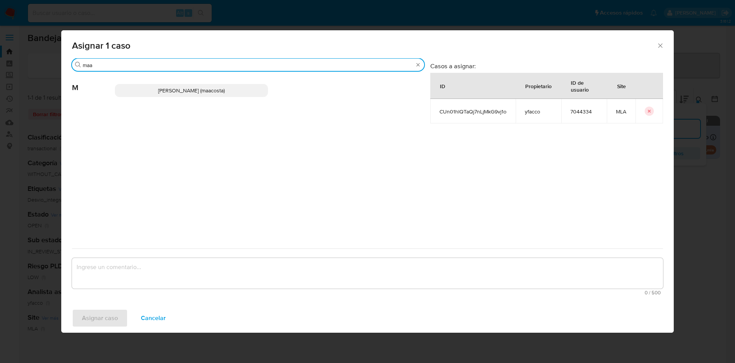
type input "maa"
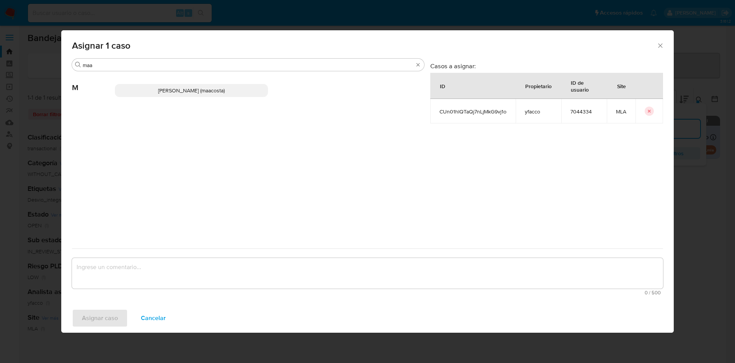
click at [148, 85] on p "Maria Sol Acosta Aguero (maacosta)" at bounding box center [191, 90] width 153 height 13
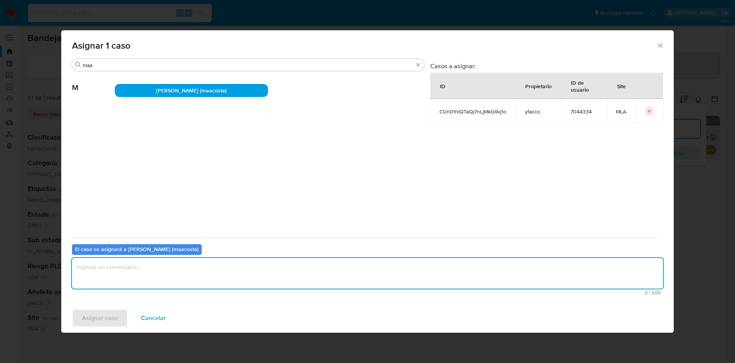
click at [136, 267] on textarea "assign-modal" at bounding box center [367, 273] width 591 height 31
click at [115, 328] on div "Asignar caso Cancelar" at bounding box center [367, 317] width 613 height 29
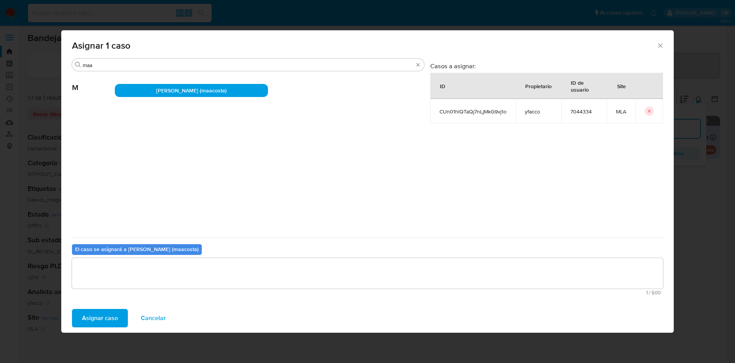
click at [102, 322] on span "Asignar caso" at bounding box center [100, 317] width 36 height 17
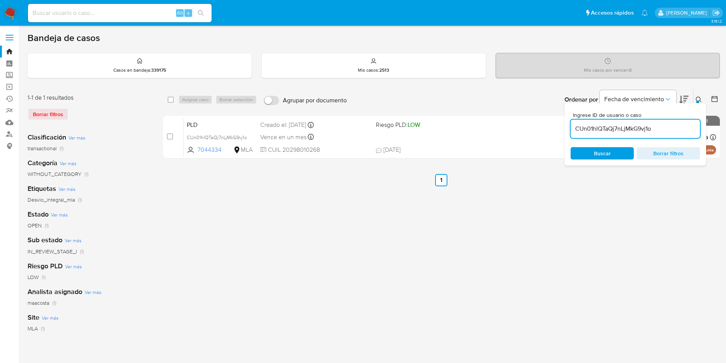
click at [663, 126] on input "CUn01hlQTaQj7nLjMkG9vj1o" at bounding box center [635, 129] width 129 height 10
paste input "SjH9vgifpT1h9Q2tYKUUD1kF"
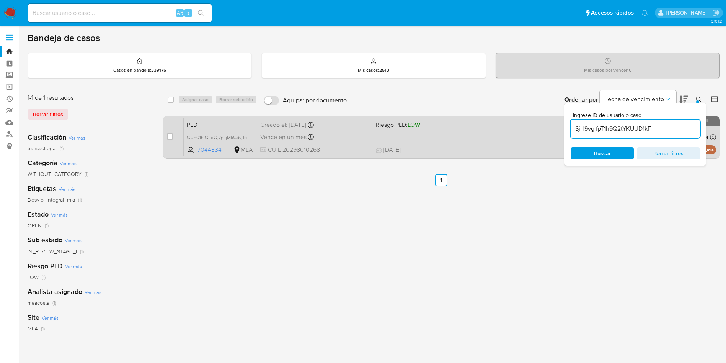
type input "SjH9vgifpT1h9Q2tYKUUD1kF"
click at [170, 136] on input "checkbox" at bounding box center [170, 136] width 6 height 6
checkbox input "true"
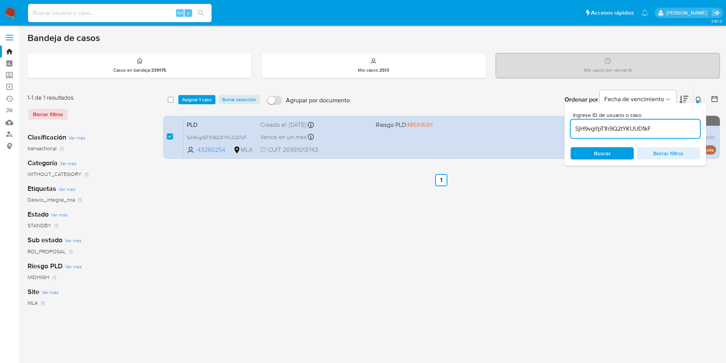
click at [205, 93] on div "select-all-cases-checkbox Asignar 1 caso Borrar selección Agrupar por documento…" at bounding box center [441, 100] width 557 height 24
click at [206, 96] on span "Asignar 1 caso" at bounding box center [196, 100] width 29 height 8
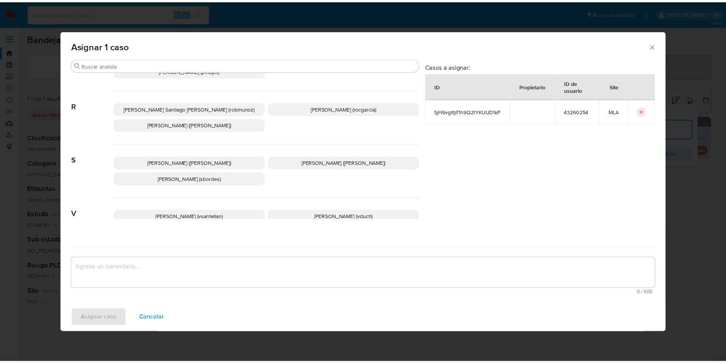
scroll to position [624, 0]
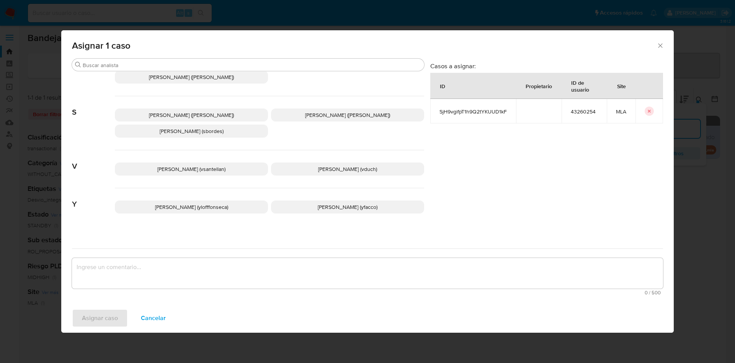
click at [292, 201] on p "Yesica Paola Facco (yfacco)" at bounding box center [347, 206] width 153 height 13
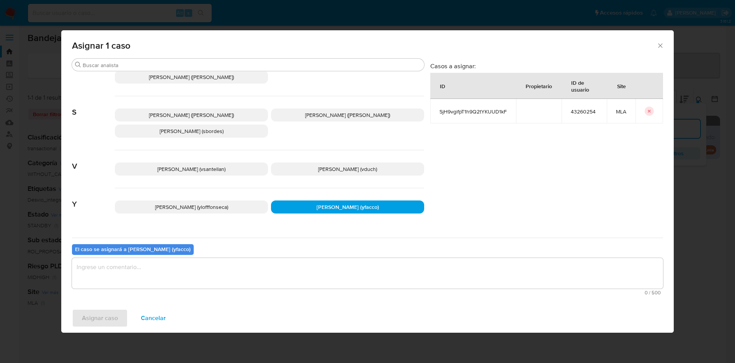
click at [216, 262] on textarea "assign-modal" at bounding box center [367, 273] width 591 height 31
click at [104, 314] on span "Asignar caso" at bounding box center [100, 317] width 36 height 17
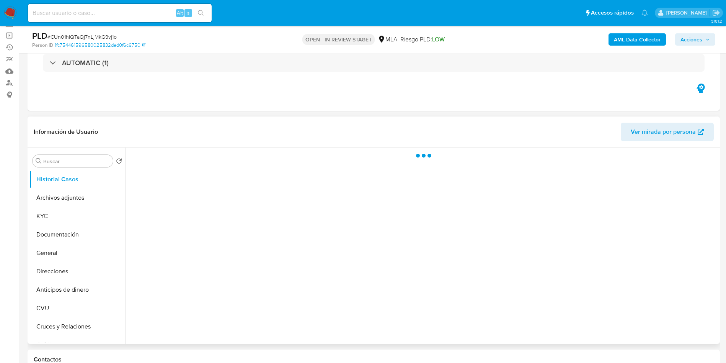
scroll to position [115, 0]
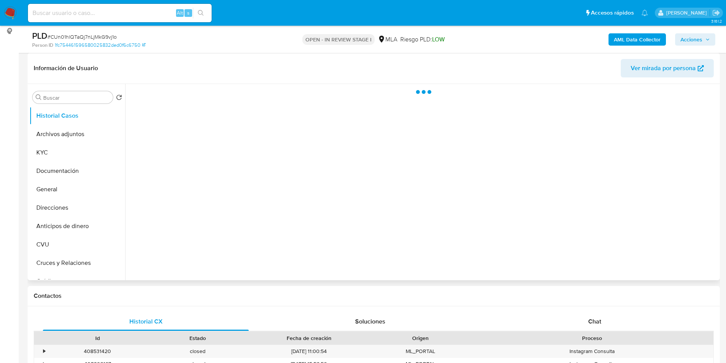
select select "10"
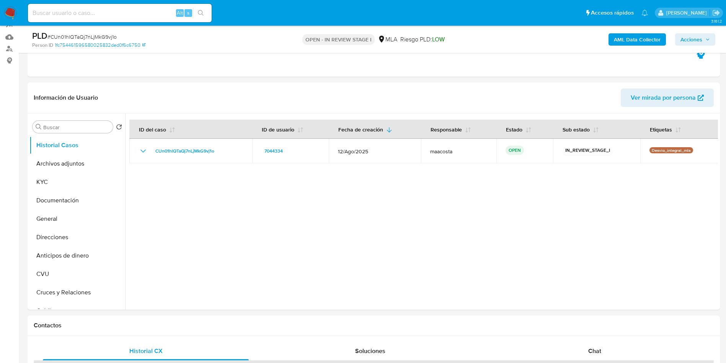
scroll to position [0, 0]
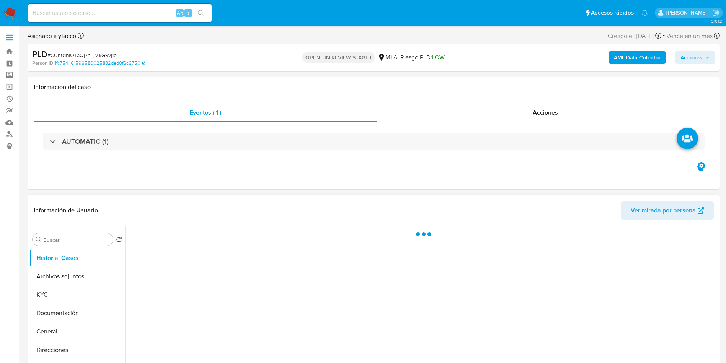
select select "10"
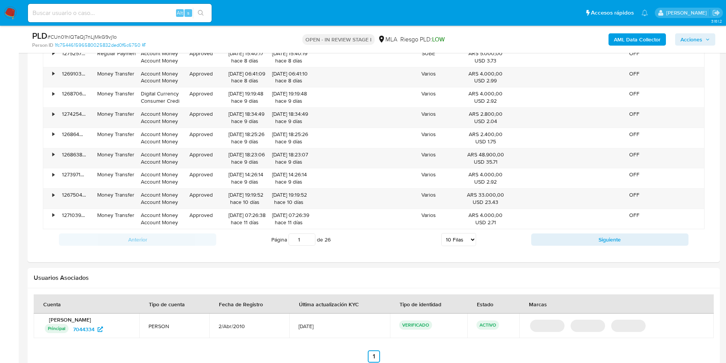
scroll to position [985, 0]
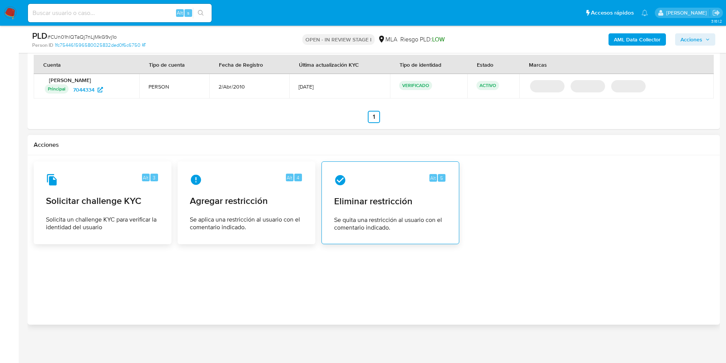
click at [400, 209] on div "Alt 5 Eliminar restricción Se quita una restricción al usuario con el comentari…" at bounding box center [390, 203] width 125 height 70
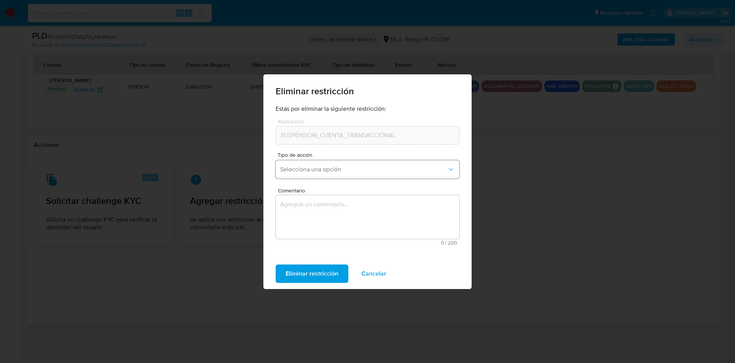
click at [344, 175] on button "Selecciona una opción" at bounding box center [368, 169] width 184 height 18
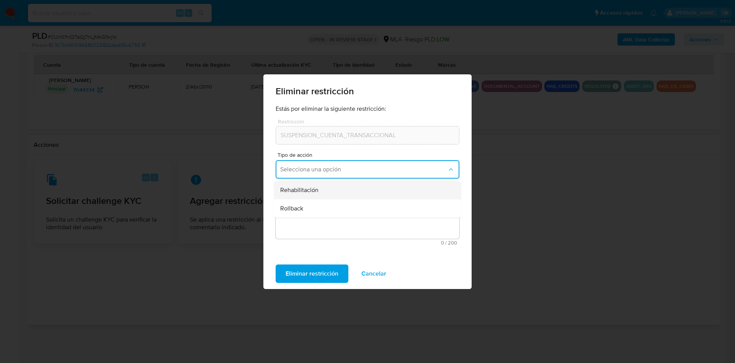
click at [319, 193] on div "Rehabilitación" at bounding box center [365, 190] width 170 height 18
click at [318, 224] on textarea "Comentario" at bounding box center [368, 217] width 184 height 44
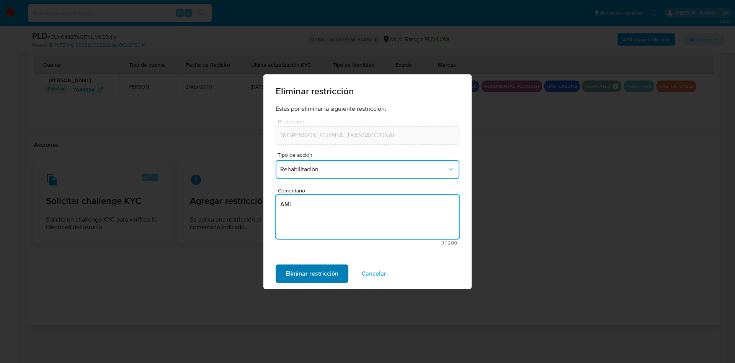
type textarea "AML"
click at [308, 281] on span "Eliminar restricción" at bounding box center [312, 273] width 53 height 17
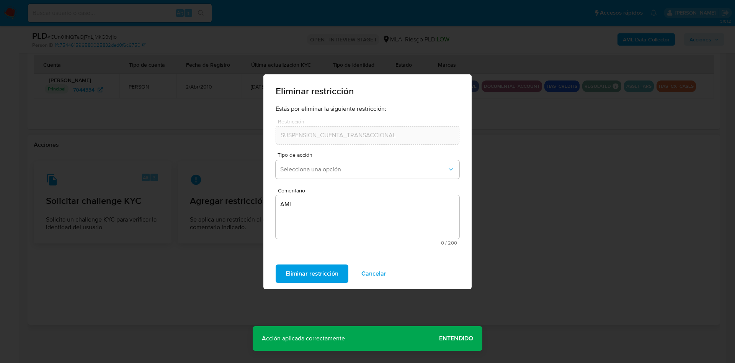
click at [449, 338] on span "Entendido" at bounding box center [456, 338] width 34 height 0
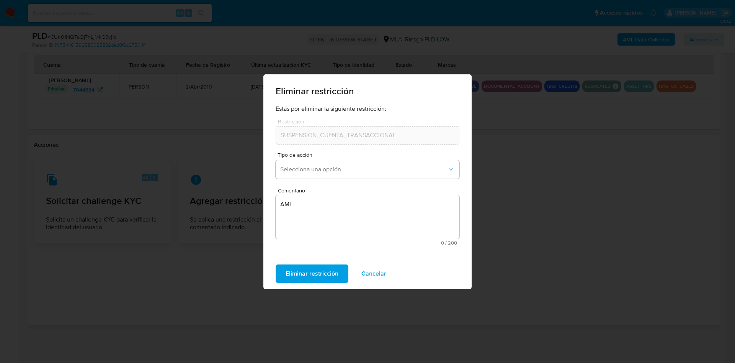
click at [384, 275] on span "Cancelar" at bounding box center [373, 273] width 25 height 17
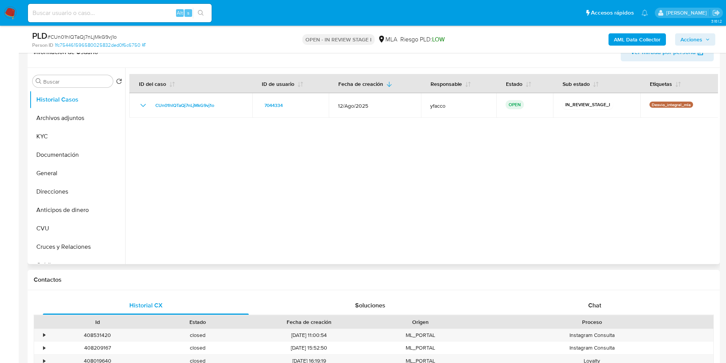
scroll to position [8, 0]
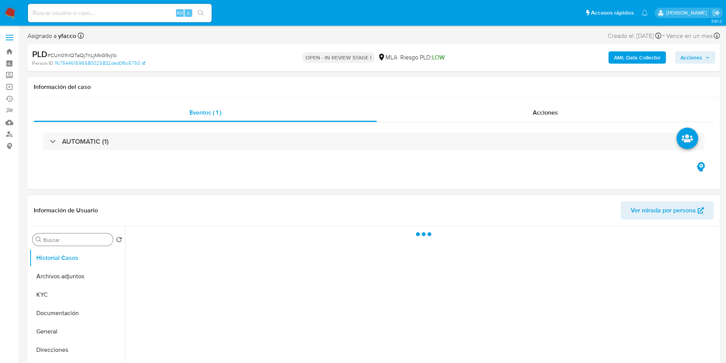
select select "10"
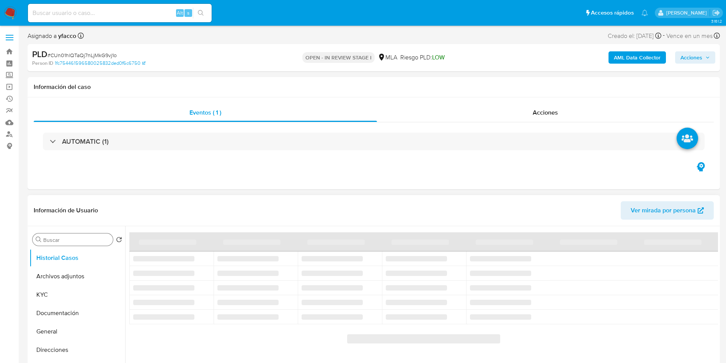
click at [72, 241] on input "Buscar" at bounding box center [76, 239] width 67 height 7
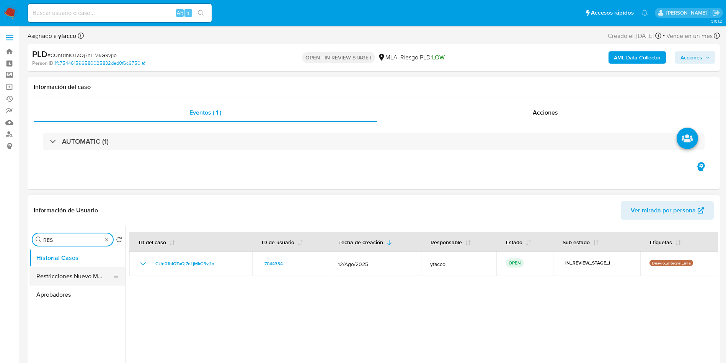
type input "RES"
click at [62, 270] on button "Restricciones Nuevo Mundo" at bounding box center [74, 276] width 90 height 18
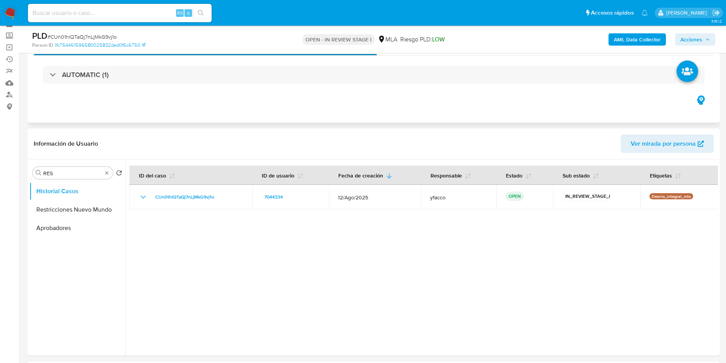
scroll to position [57, 0]
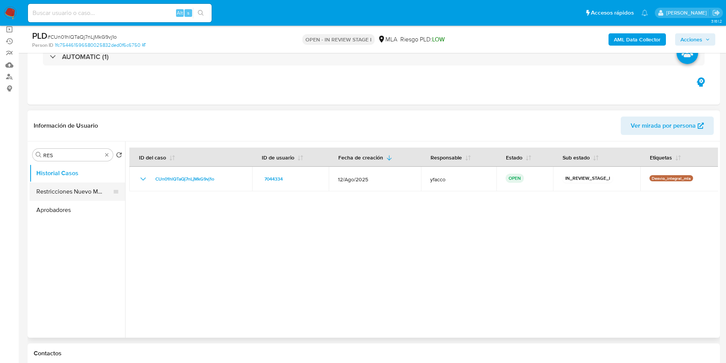
click at [88, 196] on button "Restricciones Nuevo Mundo" at bounding box center [74, 191] width 90 height 18
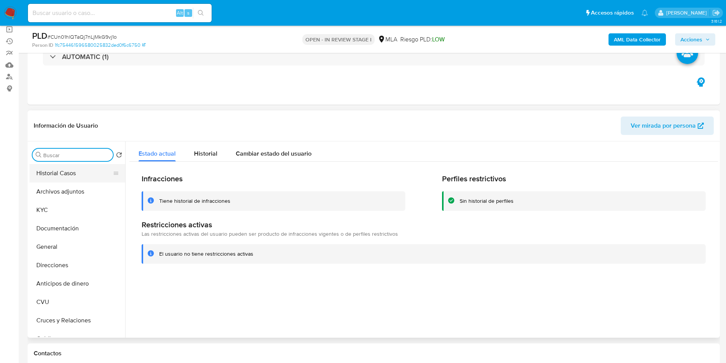
click at [83, 175] on button "Historial Casos" at bounding box center [74, 173] width 90 height 18
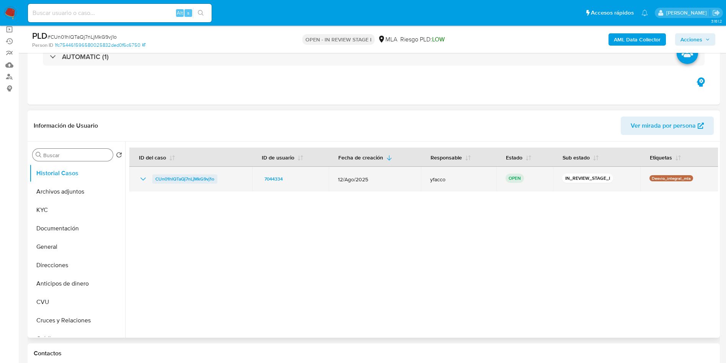
drag, startPoint x: 150, startPoint y: 180, endPoint x: 216, endPoint y: 177, distance: 66.7
click at [216, 177] on div "CUn01hlQTaQj7nLjMkG9vj1o" at bounding box center [191, 178] width 105 height 9
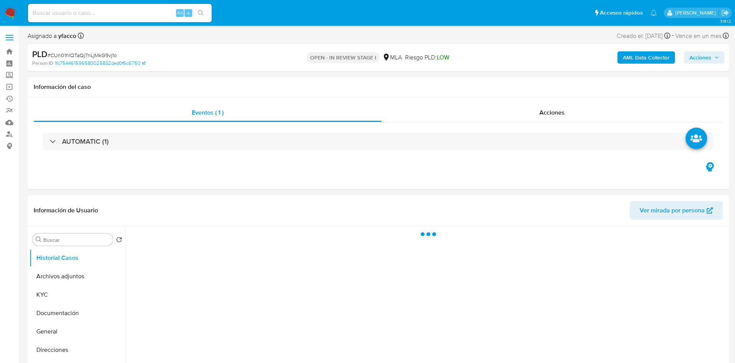
select select "10"
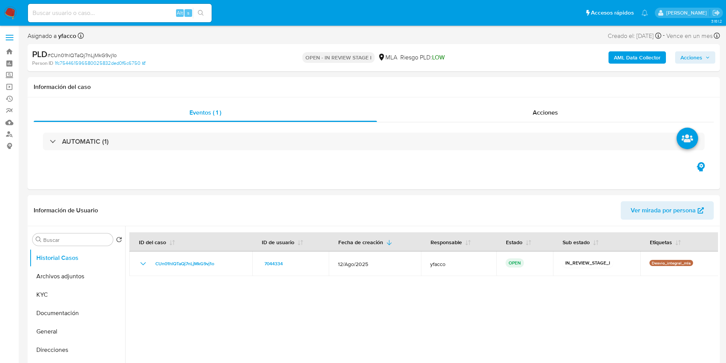
click at [107, 11] on input at bounding box center [120, 13] width 184 height 10
paste input "SjH9vgifpT1h9Q2tYKUUD1kF"
type input "SjH9vgifpT1h9Q2tYKUUD1kF"
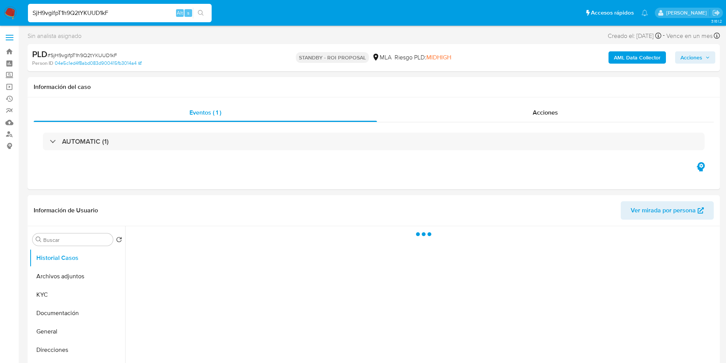
select select "10"
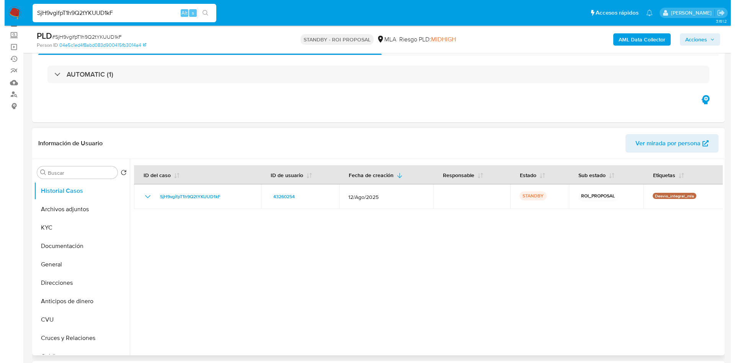
scroll to position [57, 0]
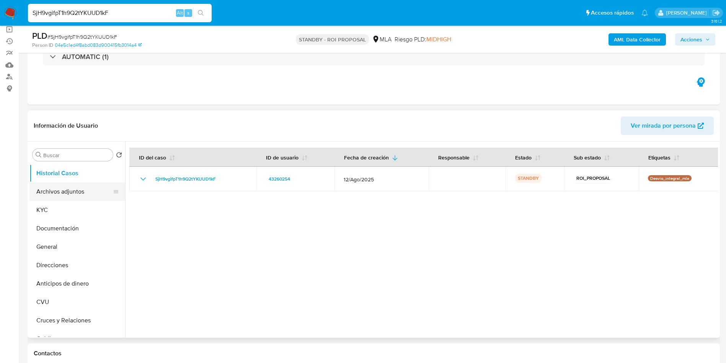
click at [48, 195] on button "Archivos adjuntos" at bounding box center [74, 191] width 90 height 18
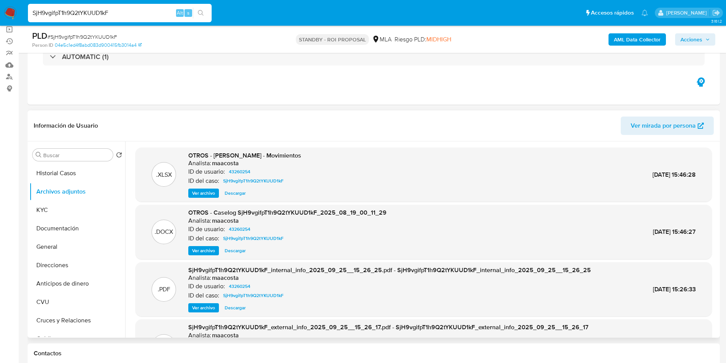
click at [209, 252] on span "Ver archivo" at bounding box center [203, 251] width 23 height 8
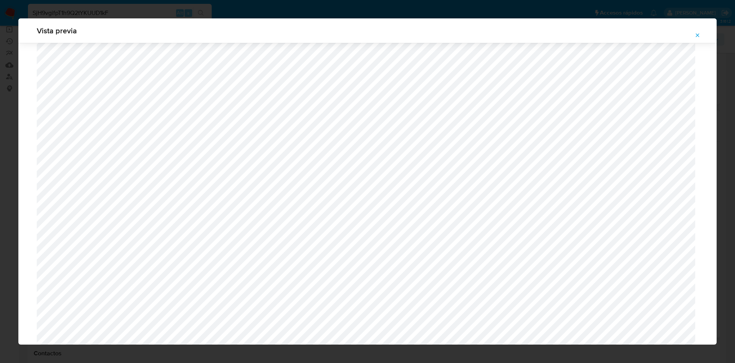
scroll to position [559, 0]
click at [695, 32] on icon "Attachment preview" at bounding box center [698, 35] width 6 height 6
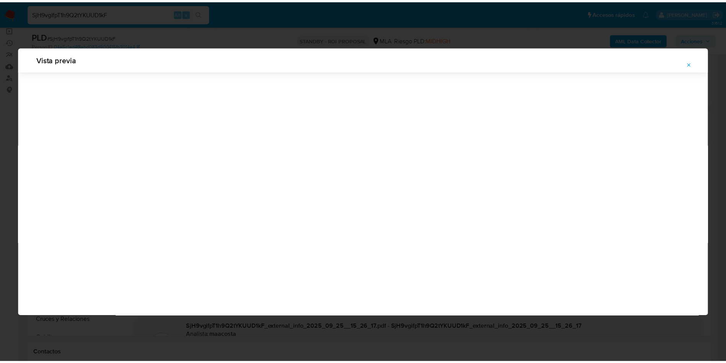
scroll to position [0, 0]
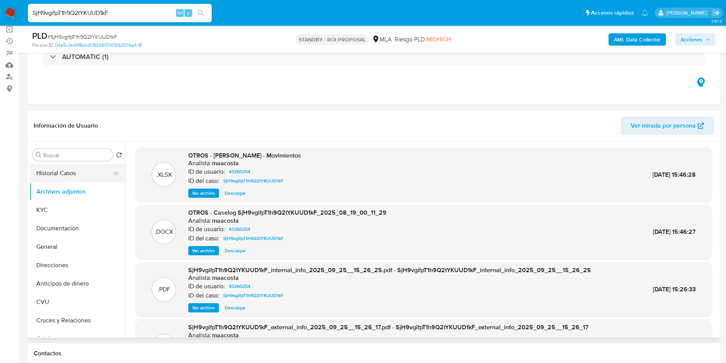
click at [69, 180] on button "Historial Casos" at bounding box center [74, 173] width 90 height 18
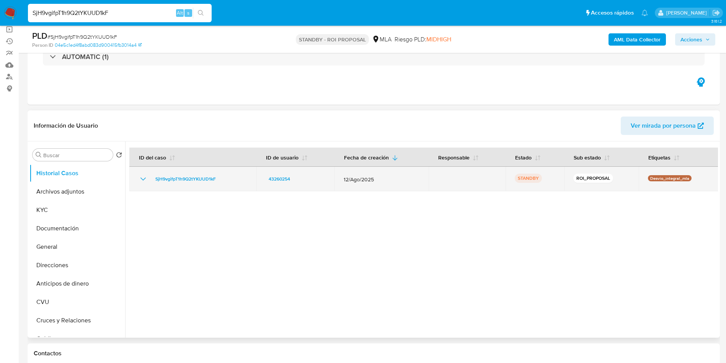
drag, startPoint x: 150, startPoint y: 179, endPoint x: 227, endPoint y: 178, distance: 76.6
click at [227, 178] on div "SjH9vgifpT1h9Q2tYKUUD1kF" at bounding box center [193, 178] width 109 height 9
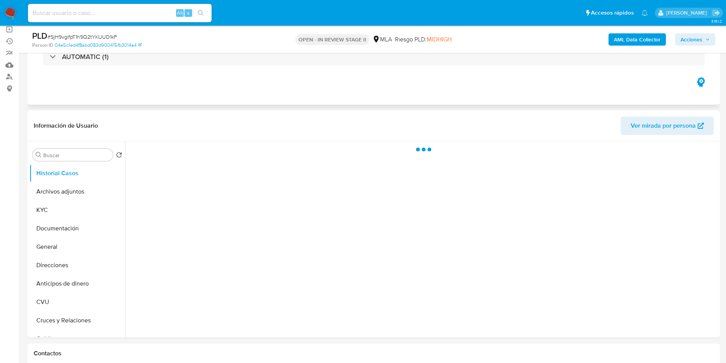
scroll to position [115, 0]
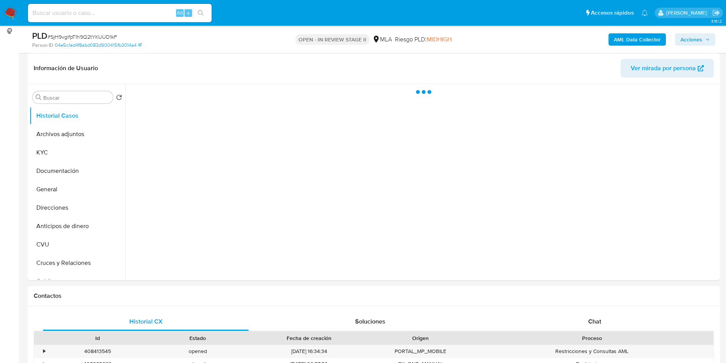
select select "10"
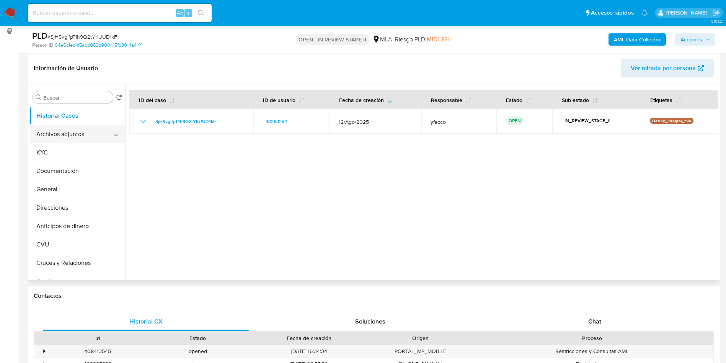
click at [58, 132] on button "Archivos adjuntos" at bounding box center [74, 134] width 90 height 18
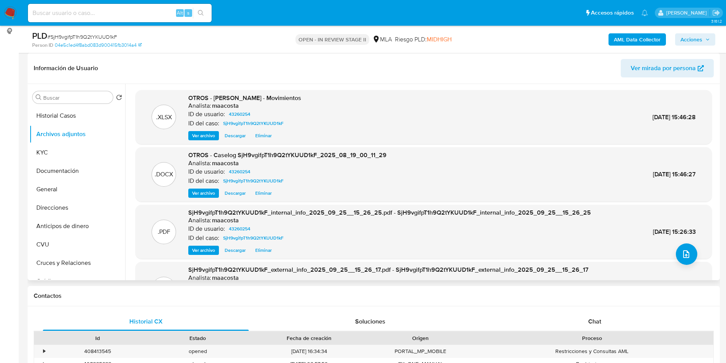
click at [228, 190] on span "Descargar" at bounding box center [235, 193] width 21 height 8
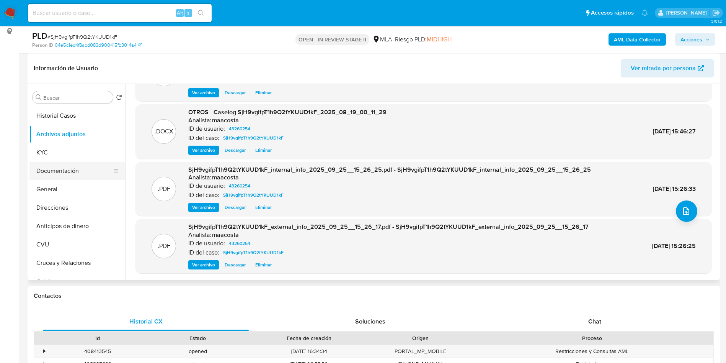
click at [76, 172] on button "Documentación" at bounding box center [74, 171] width 90 height 18
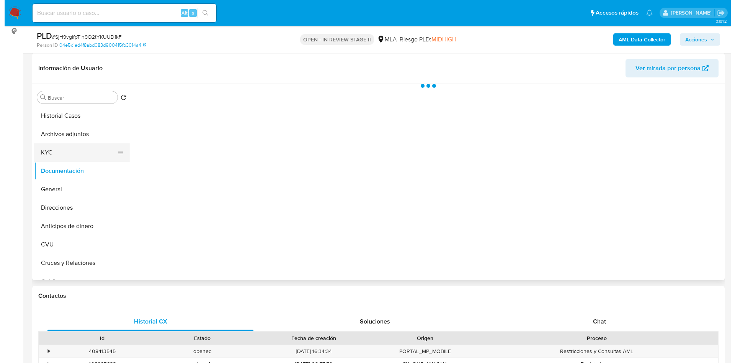
scroll to position [0, 0]
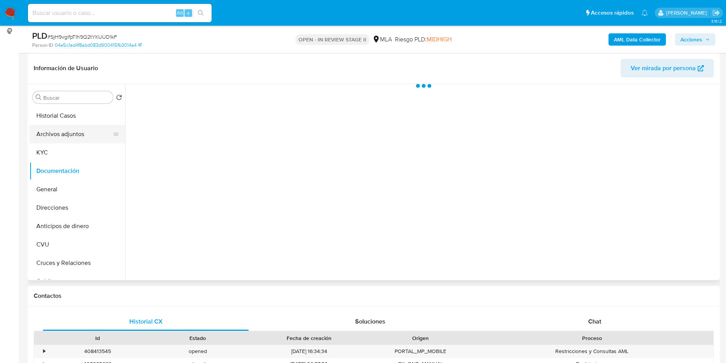
click at [76, 142] on button "Archivos adjuntos" at bounding box center [74, 134] width 90 height 18
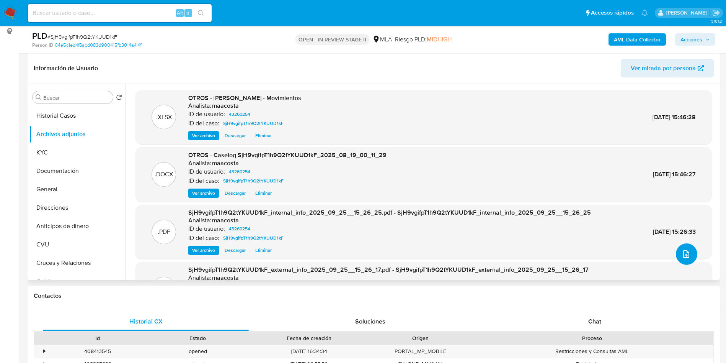
click at [692, 258] on button "upload-file" at bounding box center [686, 253] width 21 height 21
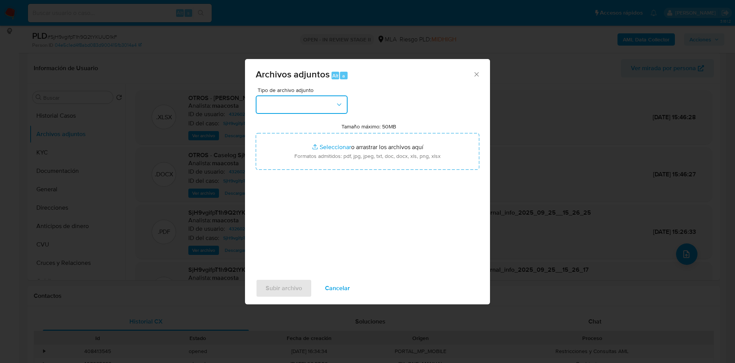
click at [326, 112] on button "button" at bounding box center [302, 104] width 92 height 18
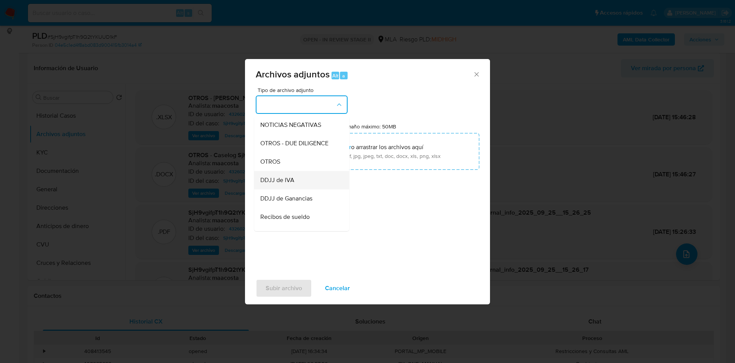
scroll to position [115, 0]
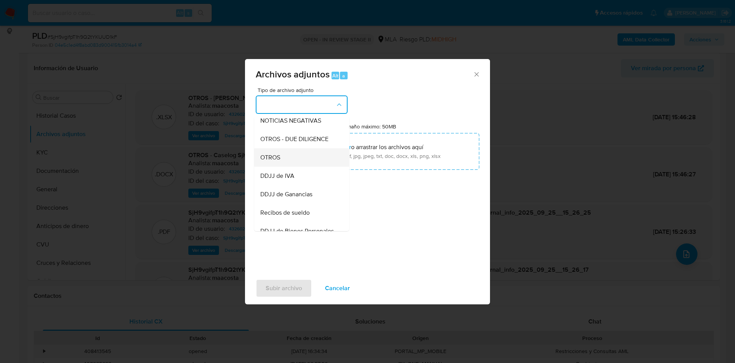
click at [269, 161] on span "OTROS" at bounding box center [270, 158] width 20 height 8
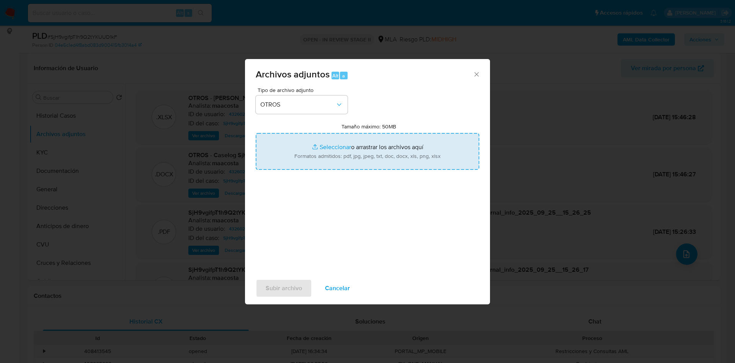
click at [329, 148] on input "Tamaño máximo: 50MB Seleccionar archivos" at bounding box center [368, 151] width 224 height 37
type input "C:\fakepath\Caselog SjH9vgifpT1h9Q2tYKUUD1kF_2025_08_19_00_11_29 v2.docx"
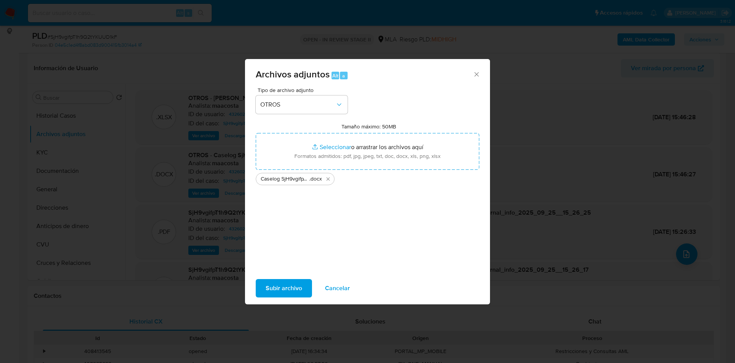
click at [290, 291] on span "Subir archivo" at bounding box center [284, 287] width 36 height 17
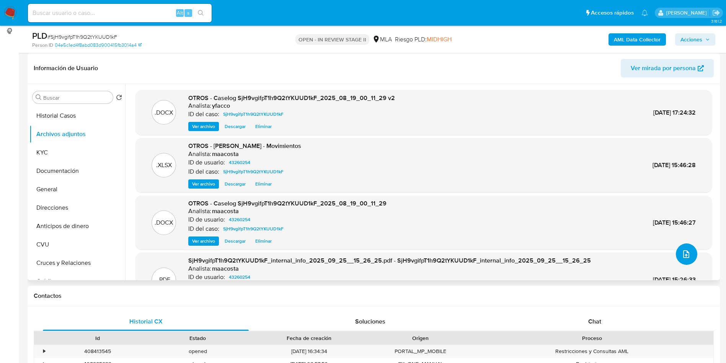
click at [676, 256] on button "upload-file" at bounding box center [686, 253] width 21 height 21
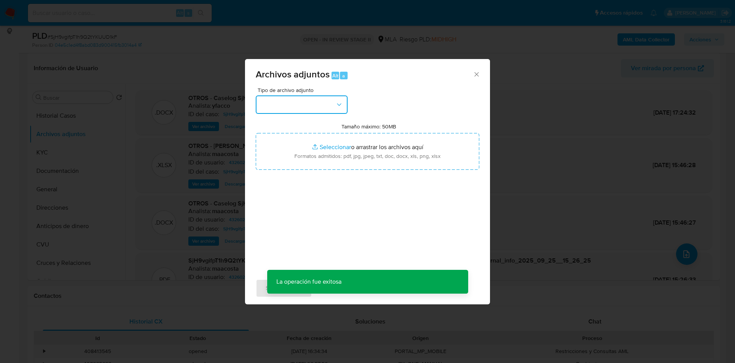
click at [337, 105] on icon "button" at bounding box center [339, 105] width 8 height 8
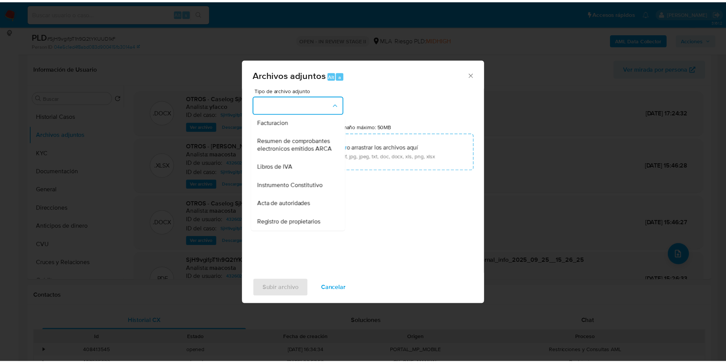
scroll to position [345, 0]
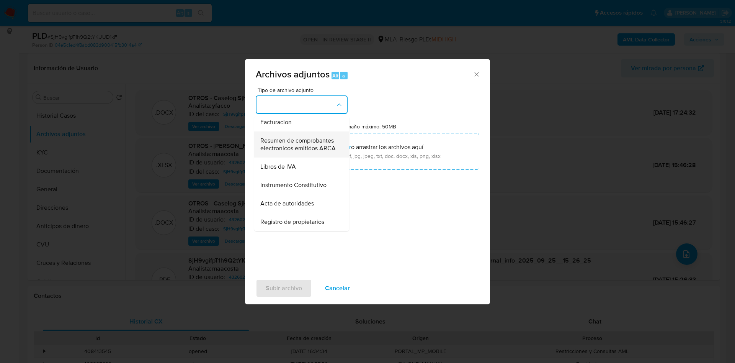
click at [286, 137] on span "Resumen de comprobantes electronicos emitidos ARCA" at bounding box center [299, 144] width 78 height 15
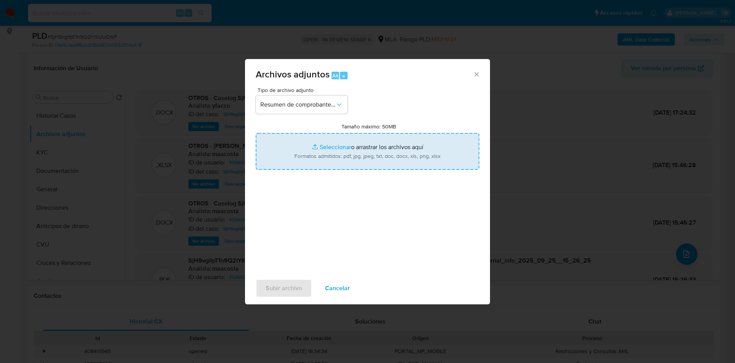
click at [330, 150] on input "Tamaño máximo: 50MB Seleccionar archivos" at bounding box center [368, 151] width 224 height 37
type input "C:\fakepath\Javier Alejandro Ojeda Raimapo.pdf"
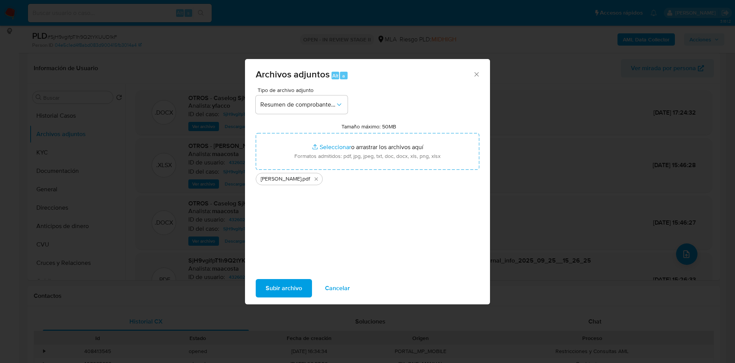
click at [280, 290] on span "Subir archivo" at bounding box center [284, 287] width 36 height 17
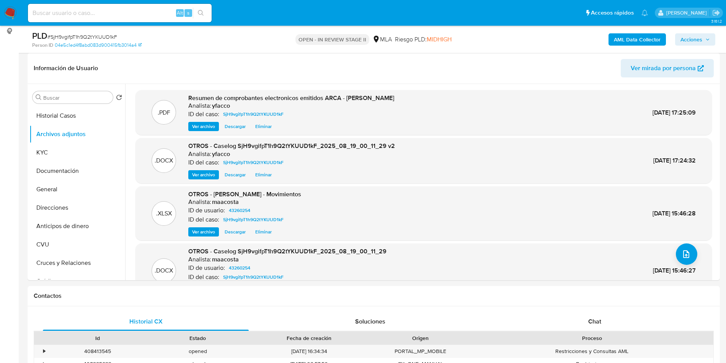
click at [688, 38] on span "Acciones" at bounding box center [692, 39] width 22 height 12
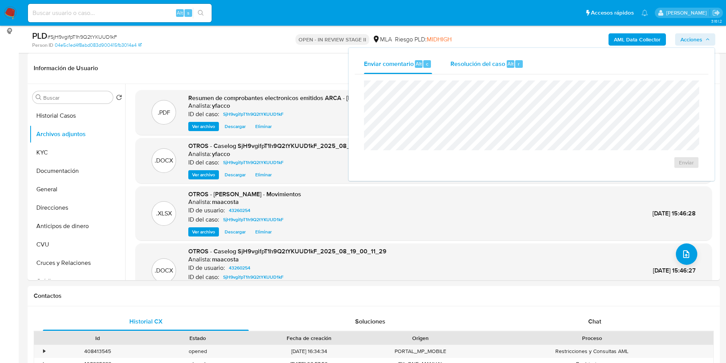
click at [482, 64] on span "Resolución del caso" at bounding box center [478, 63] width 55 height 9
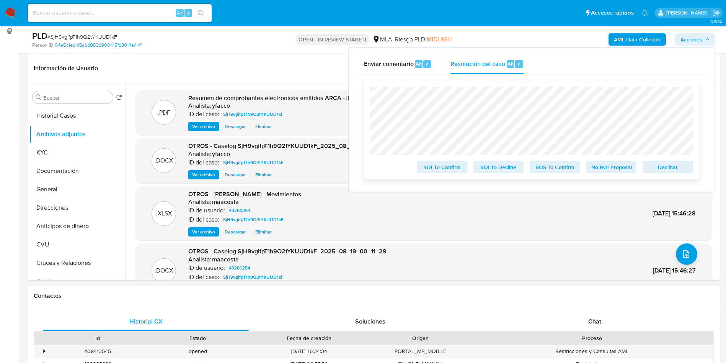
click at [541, 165] on span "ROS To Confirm" at bounding box center [555, 167] width 40 height 11
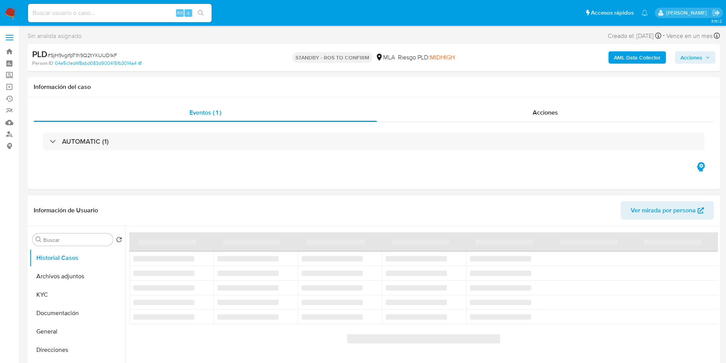
select select "10"
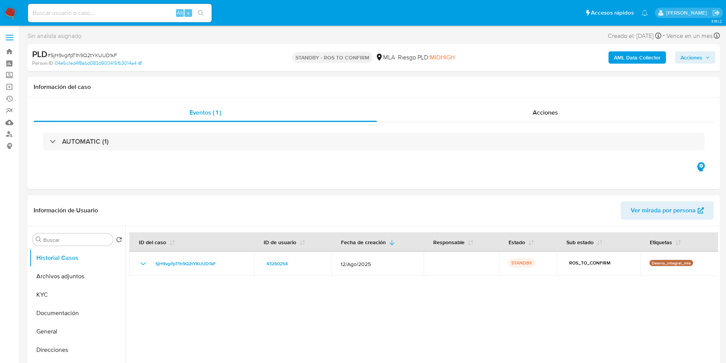
click at [155, 15] on input at bounding box center [120, 13] width 184 height 10
paste input "yL6zKW8trAR2iVUvsUHRbqmu"
type input "yL6zKW8trAR2iVUvsUHRbqmu"
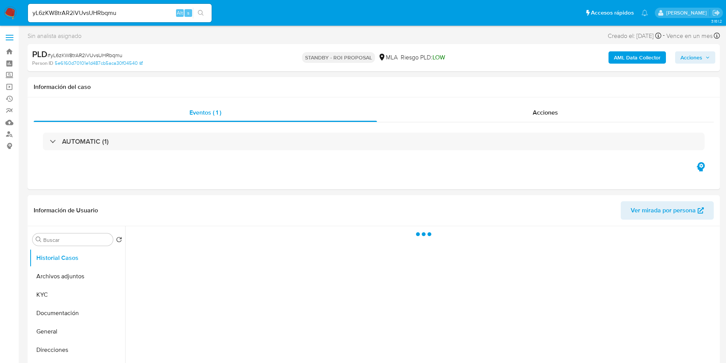
select select "10"
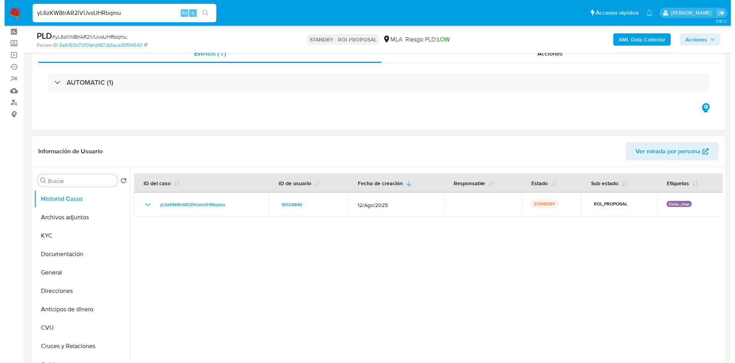
scroll to position [115, 0]
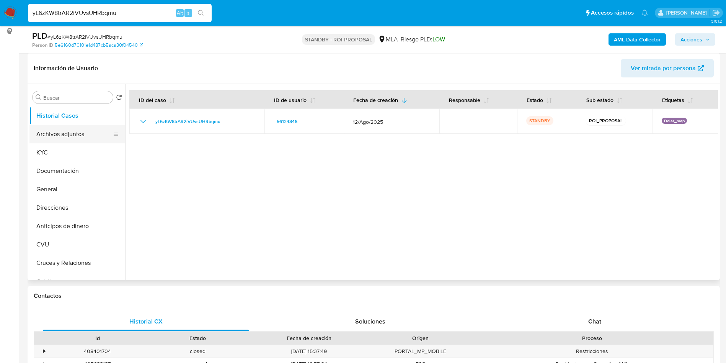
click at [81, 140] on button "Archivos adjuntos" at bounding box center [74, 134] width 90 height 18
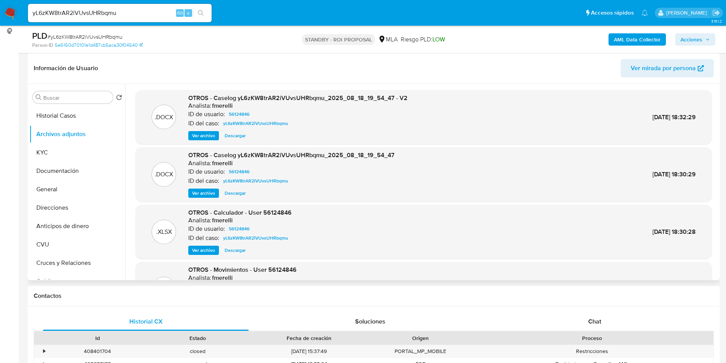
click at [199, 135] on span "Ver archivo" at bounding box center [203, 136] width 23 height 8
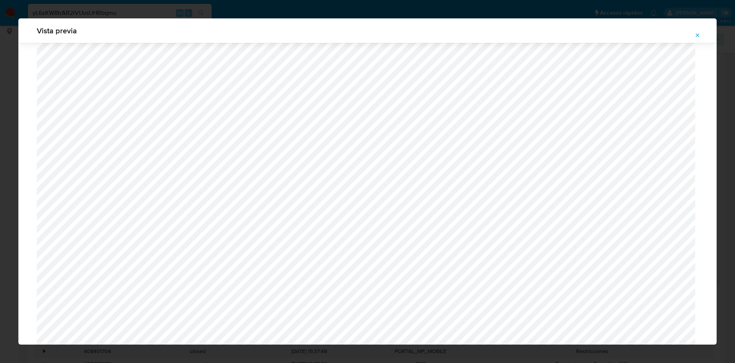
scroll to position [1214, 0]
click at [698, 37] on icon "Attachment preview" at bounding box center [698, 35] width 6 height 6
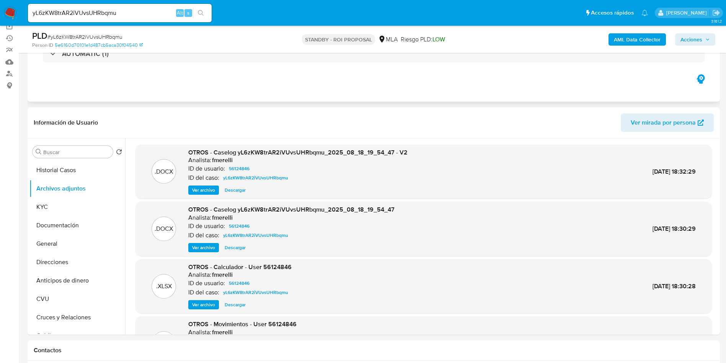
scroll to position [0, 0]
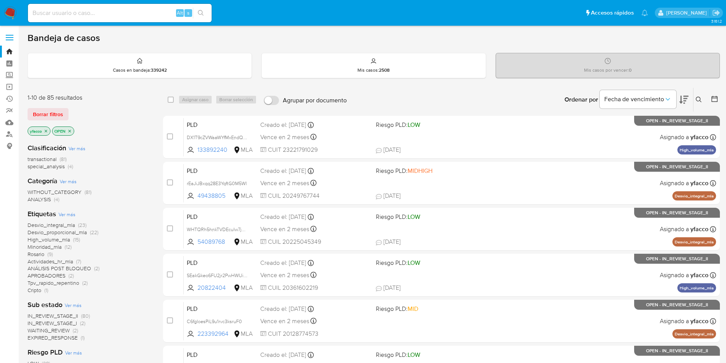
click at [145, 13] on input at bounding box center [120, 13] width 184 height 10
paste input "CUn01hlQTaQj7nLjMkG9vj1o"
type input "CUn01hlQTaQj7nLjMkG9vj1o"
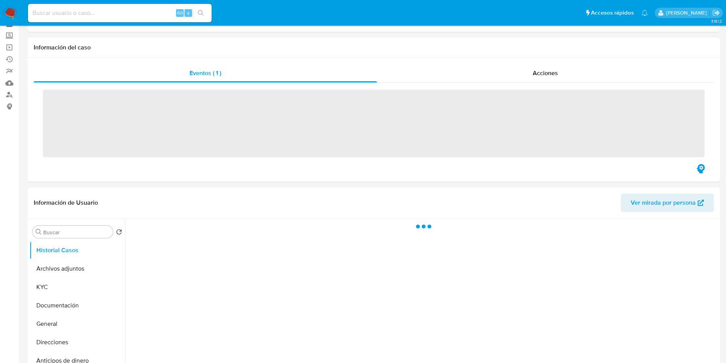
scroll to position [57, 0]
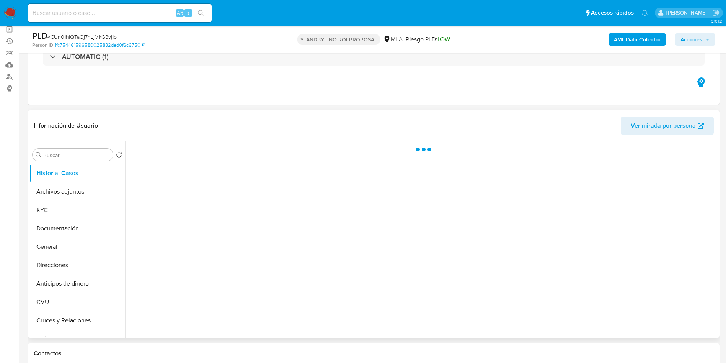
select select "10"
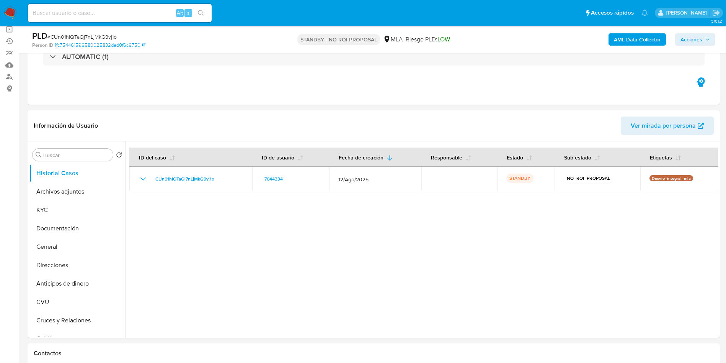
click at [133, 18] on div "Alt s" at bounding box center [120, 13] width 184 height 18
click at [132, 11] on input at bounding box center [120, 13] width 184 height 10
paste input "SjH9vgifpT1h9Q2tYKUUD1kF"
type input "SjH9vgifpT1h9Q2tYKUUD1kF"
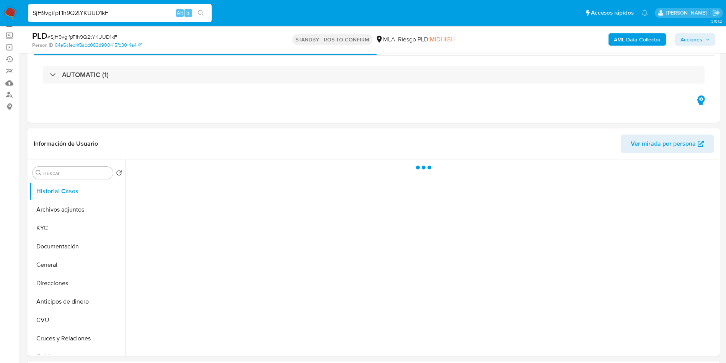
scroll to position [57, 0]
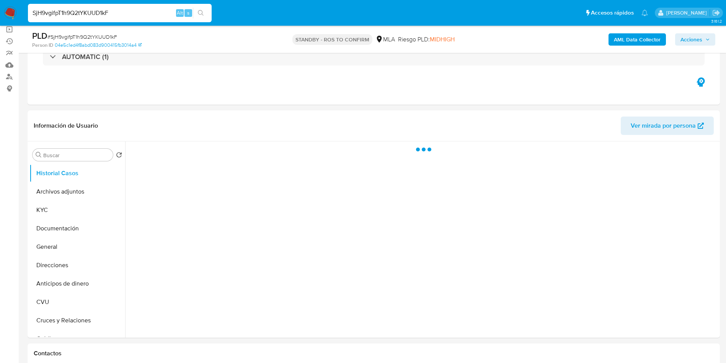
select select "10"
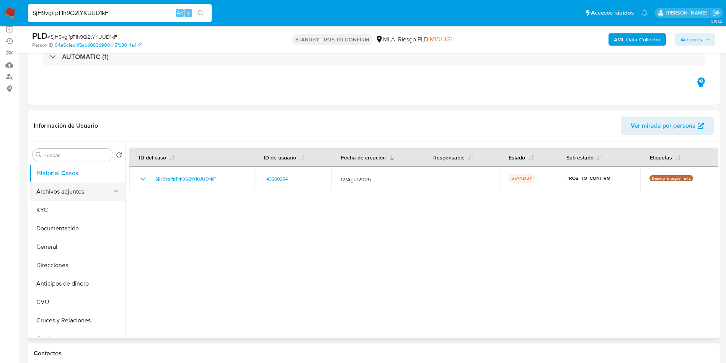
click at [75, 193] on button "Archivos adjuntos" at bounding box center [74, 191] width 90 height 18
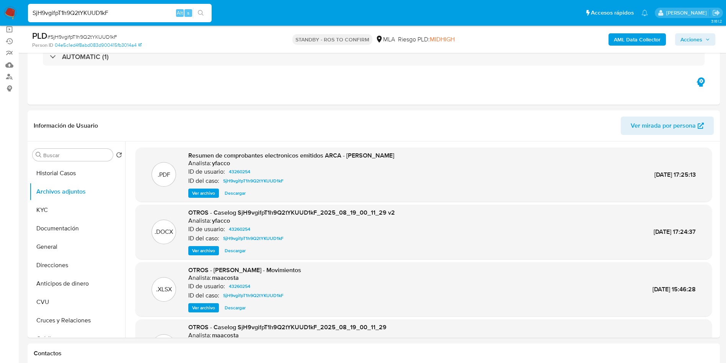
click at [150, 13] on input "SjH9vgifpT1h9Q2tYKUUD1kF" at bounding box center [120, 13] width 184 height 10
paste input "yL6zKW8trAR2iVUvsUHRbqmu"
type input "yL6zKW8trAR2iVUvsUHRbqmu"
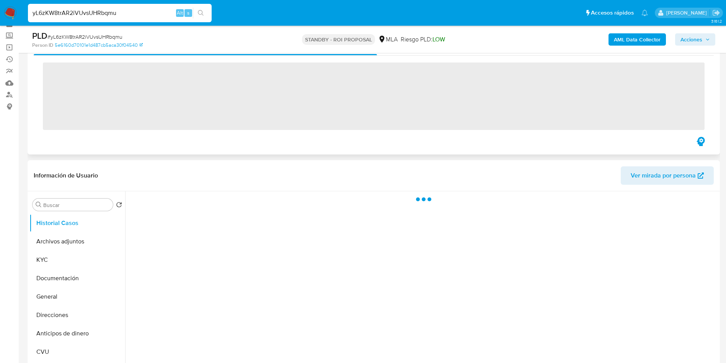
scroll to position [57, 0]
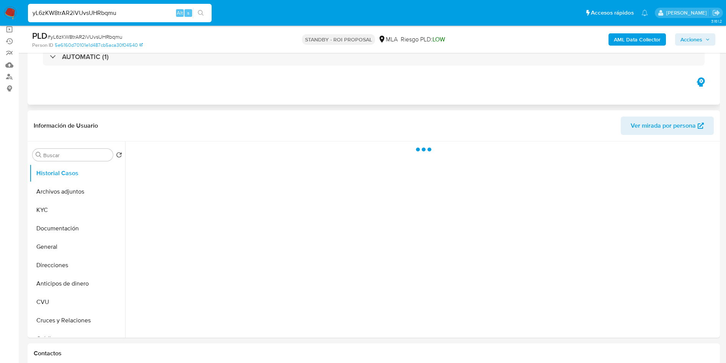
select select "10"
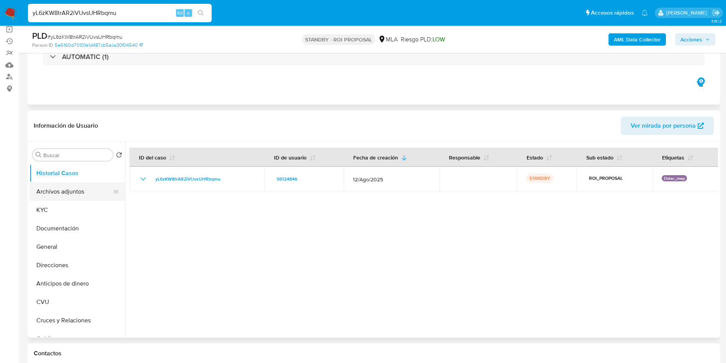
click at [72, 192] on button "Archivos adjuntos" at bounding box center [74, 191] width 90 height 18
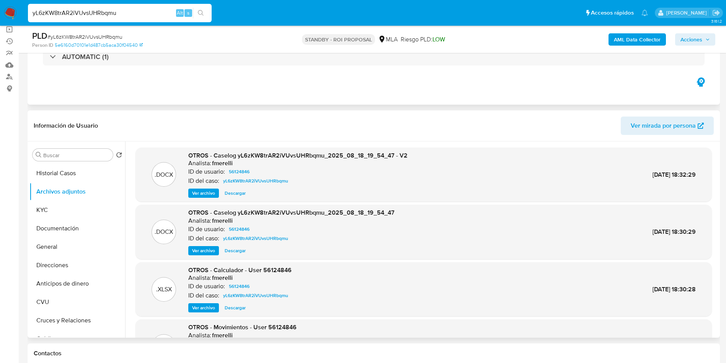
click at [237, 190] on span "Descargar" at bounding box center [235, 193] width 21 height 8
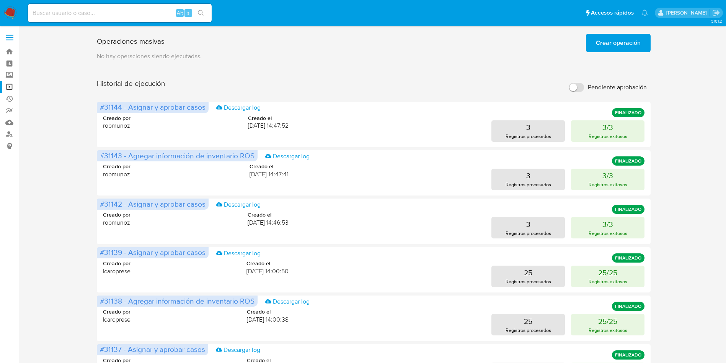
click at [610, 44] on span "Crear operación" at bounding box center [618, 42] width 45 height 17
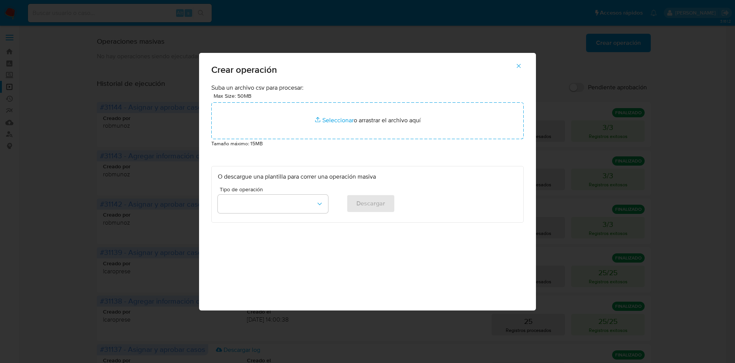
click at [312, 44] on div "Crear operación Suba un archivo csv para procesar: Max Size: 50MB Seleccionar a…" at bounding box center [367, 181] width 735 height 363
click at [517, 67] on icon "button" at bounding box center [518, 65] width 7 height 7
